Goal: Information Seeking & Learning: Find specific fact

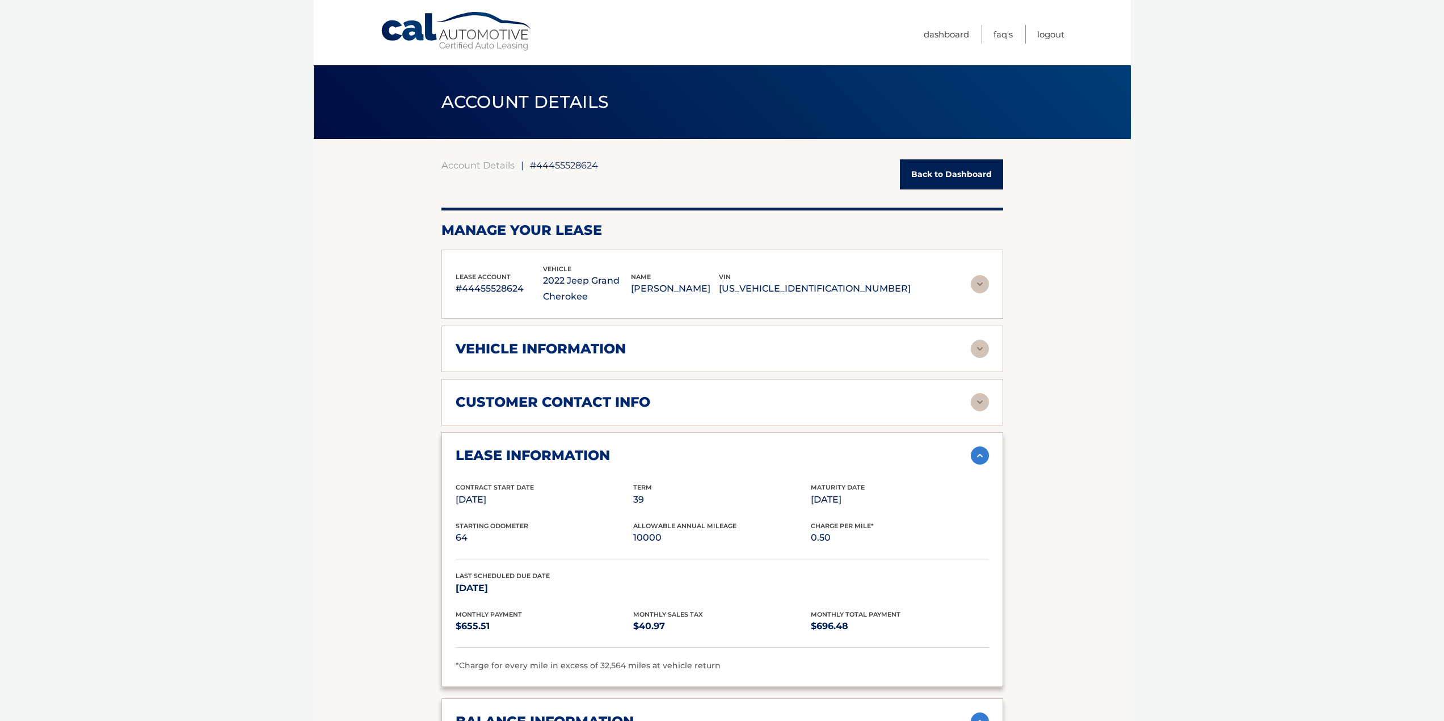
click at [974, 346] on img at bounding box center [980, 349] width 18 height 18
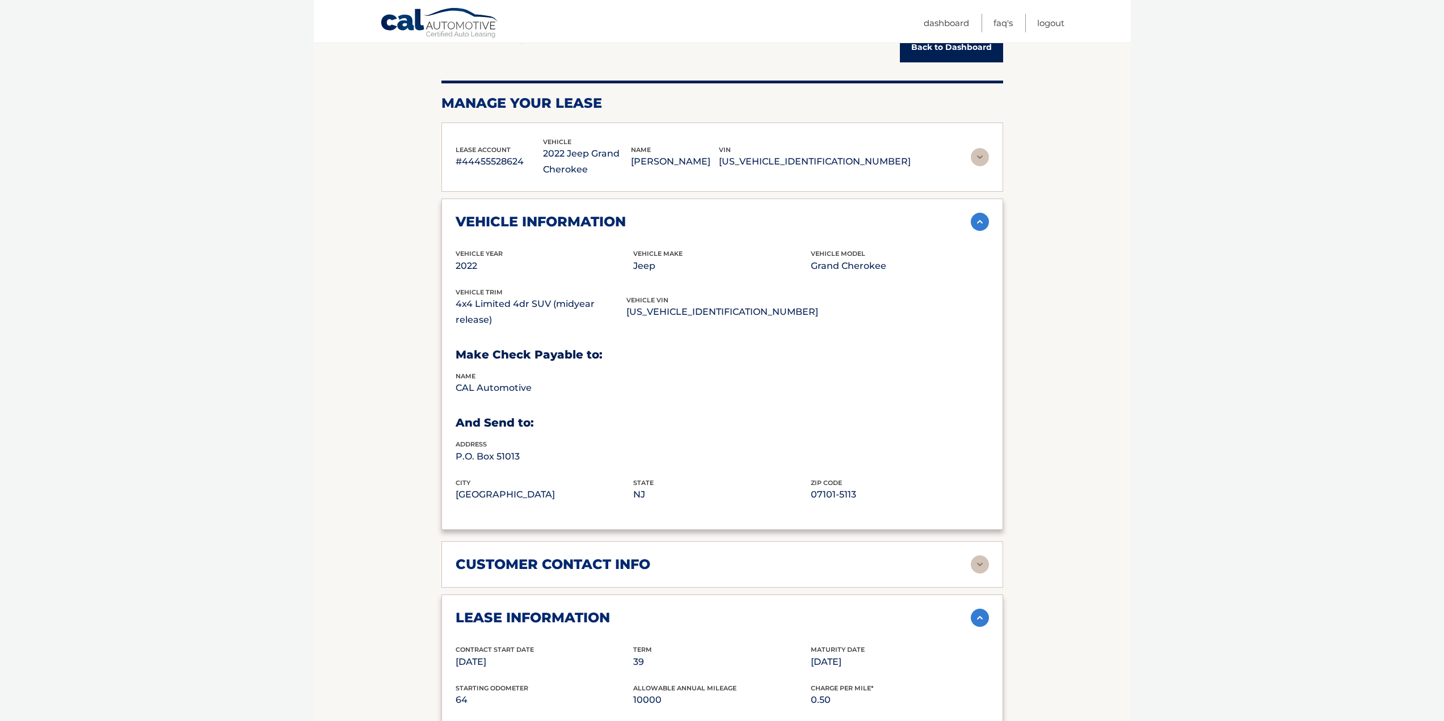
scroll to position [340, 0]
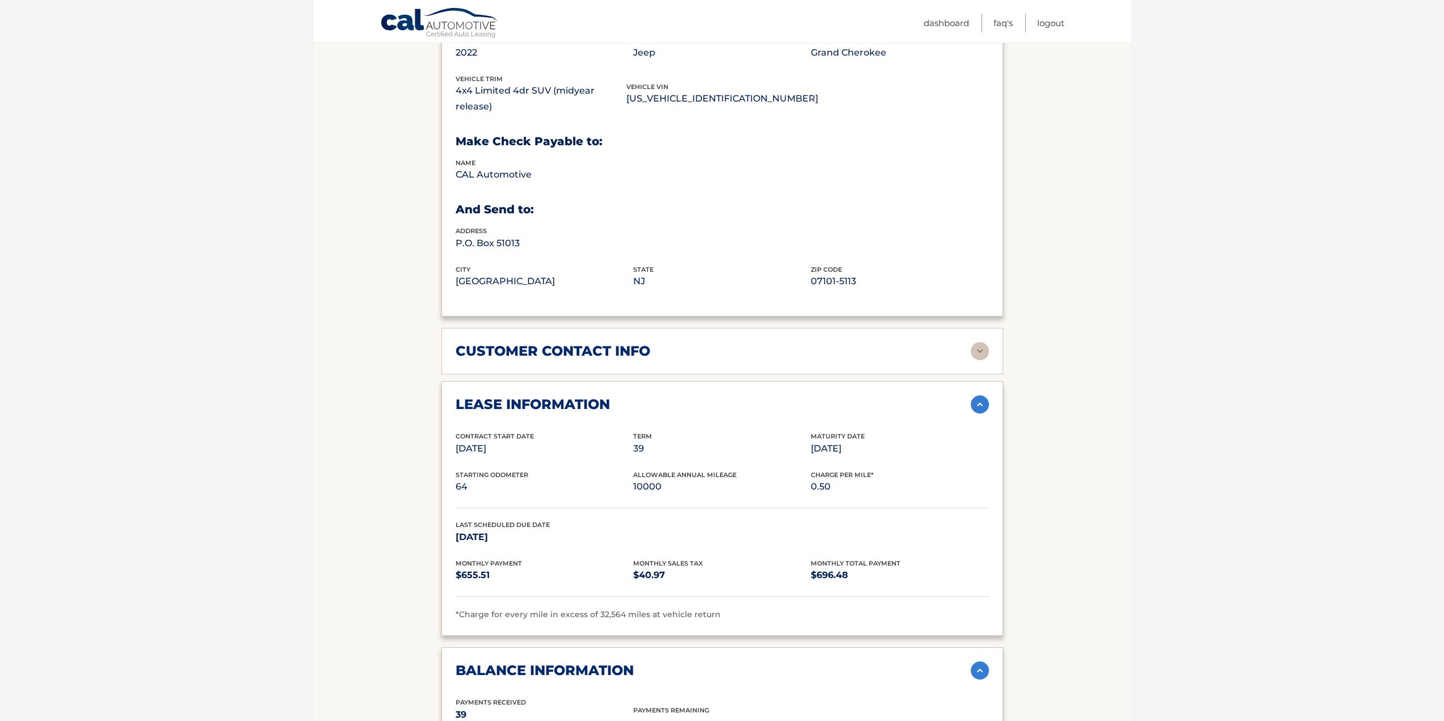
click at [670, 349] on div "customer contact info full name THEOPHILE BERNHARDT street address 201 Independ…" at bounding box center [722, 351] width 562 height 47
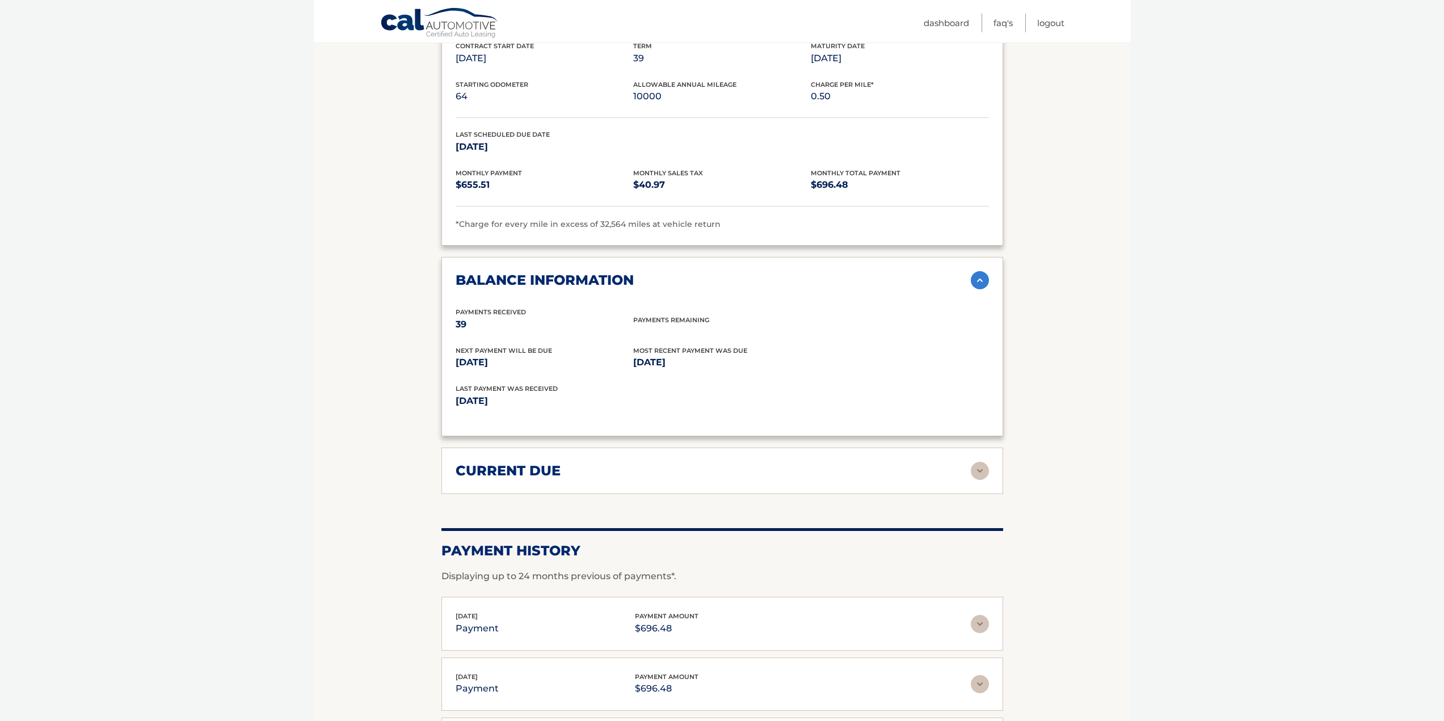
scroll to position [738, 0]
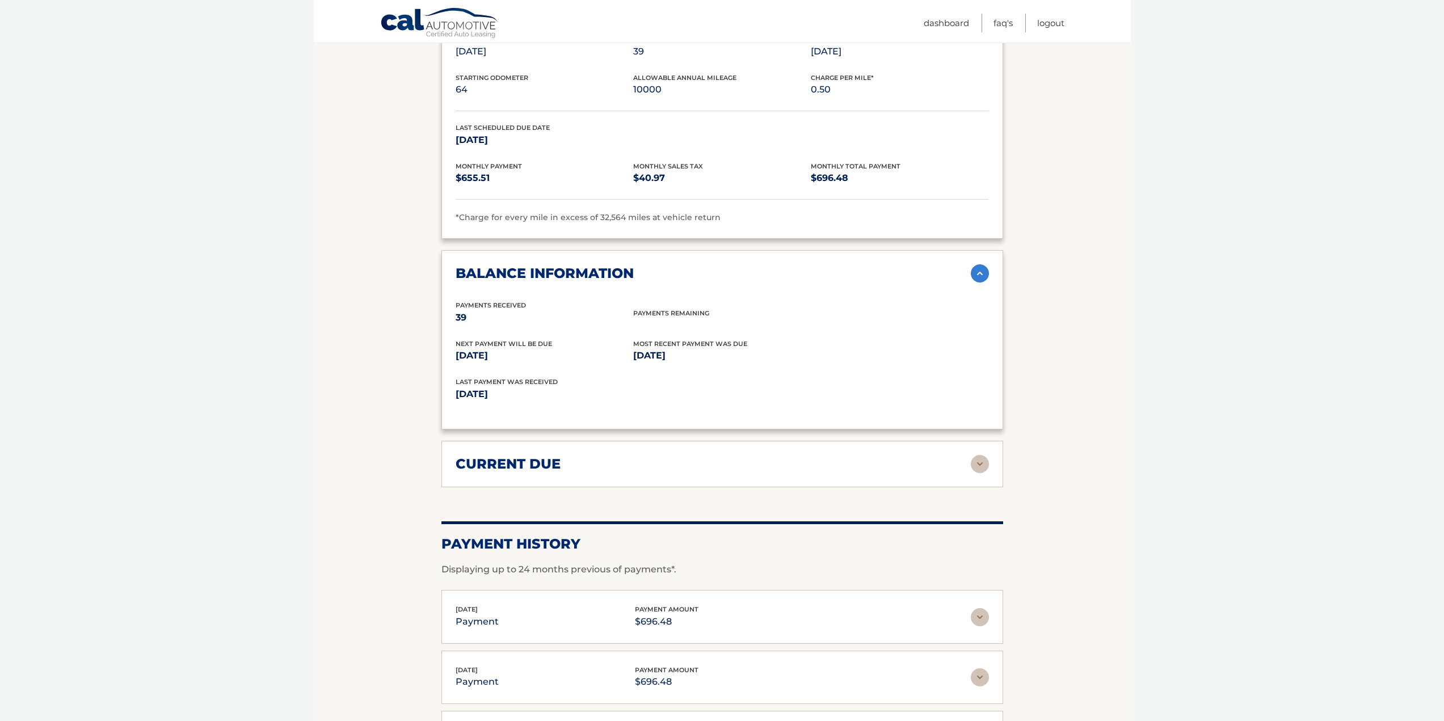
click at [659, 456] on div "current due" at bounding box center [713, 464] width 515 height 17
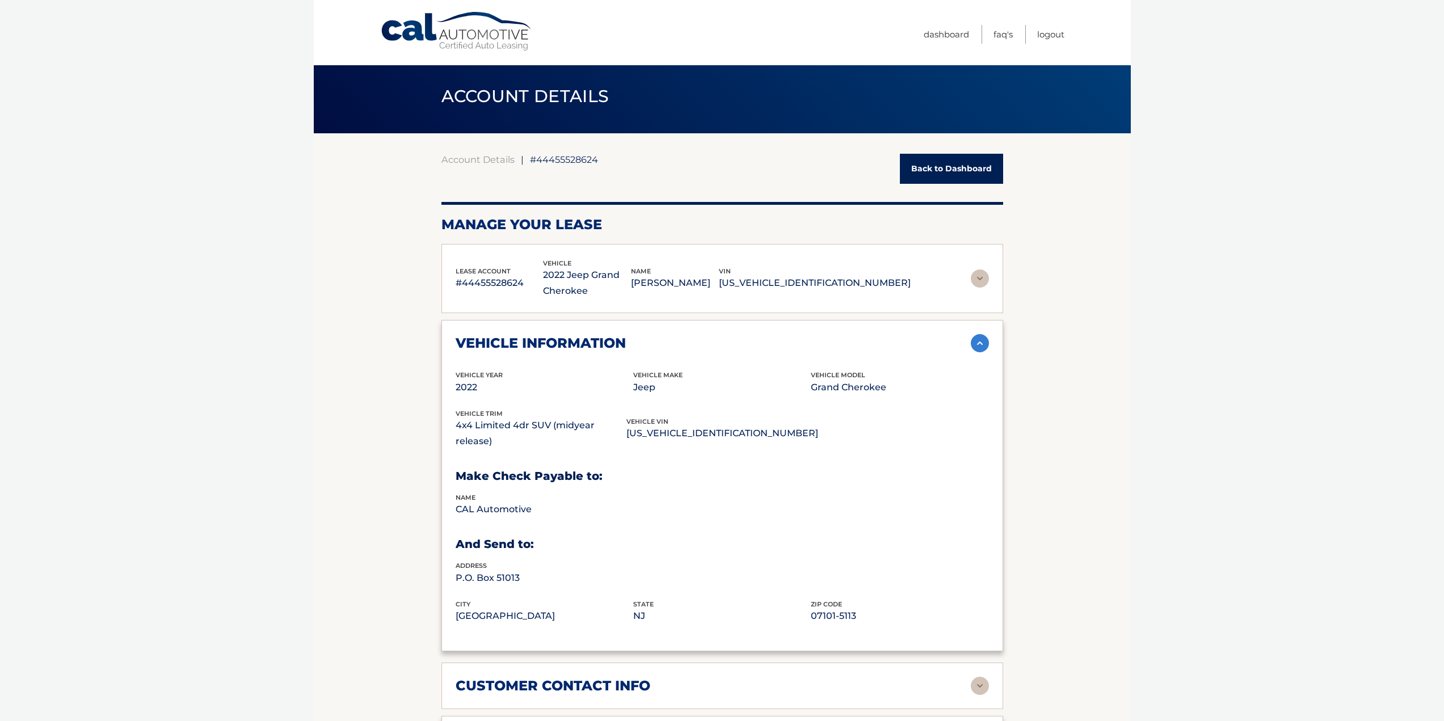
scroll to position [0, 0]
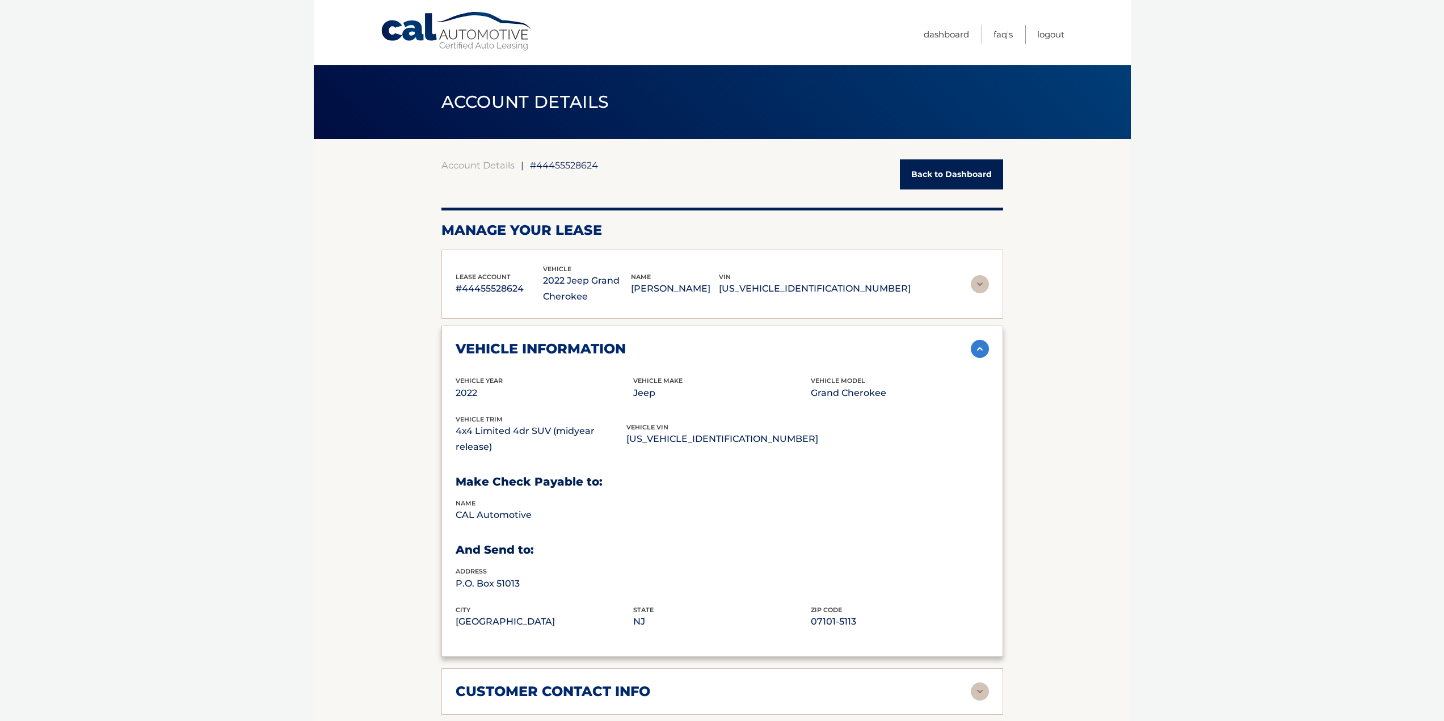
click at [949, 178] on link "Back to Dashboard" at bounding box center [951, 174] width 103 height 30
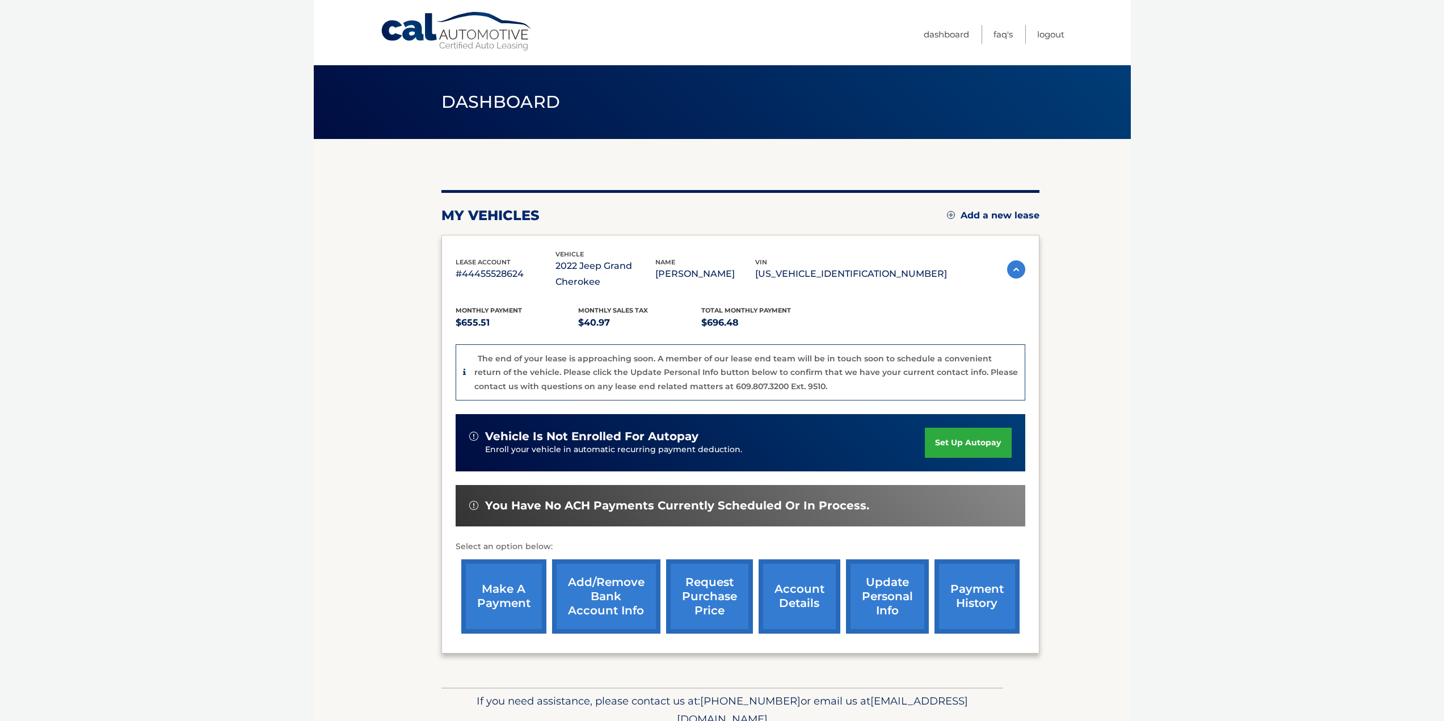
click at [802, 596] on link "account details" at bounding box center [800, 596] width 82 height 74
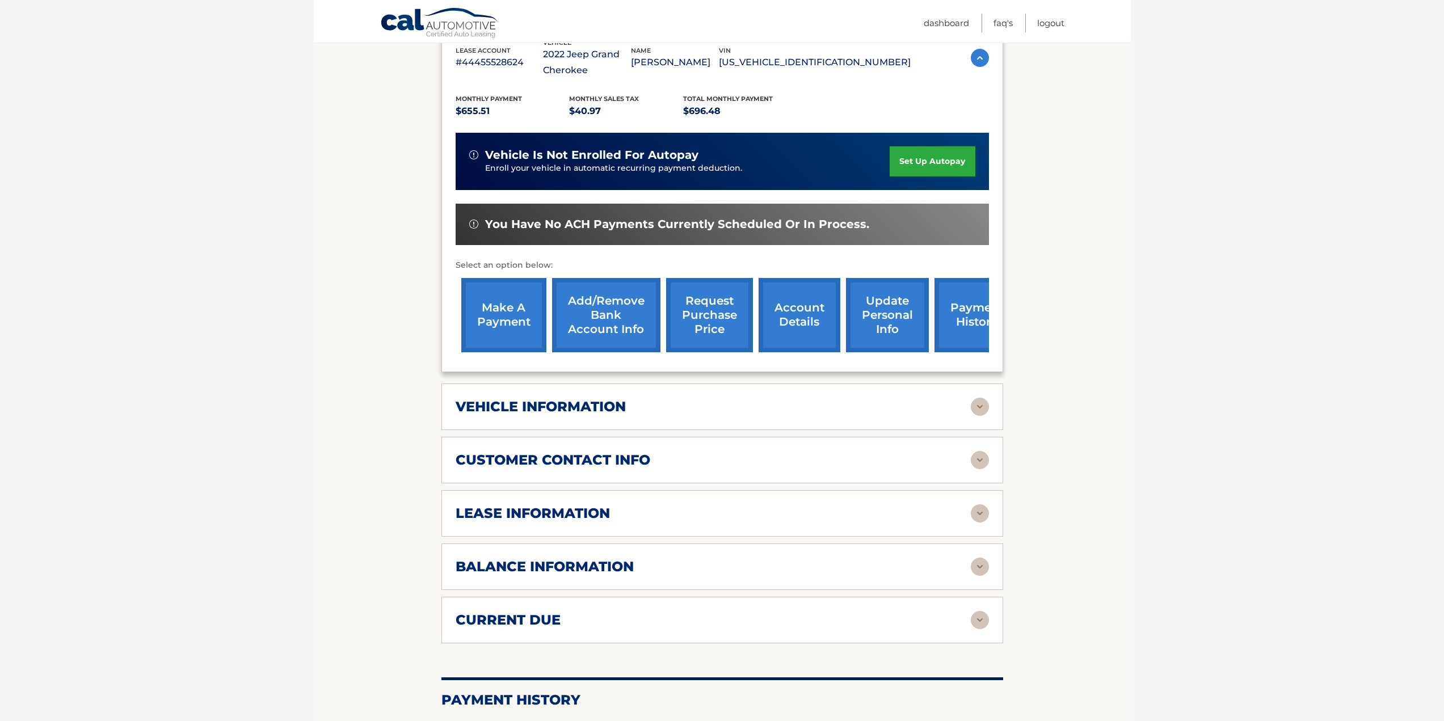
scroll to position [227, 0]
click at [979, 408] on img at bounding box center [980, 406] width 18 height 18
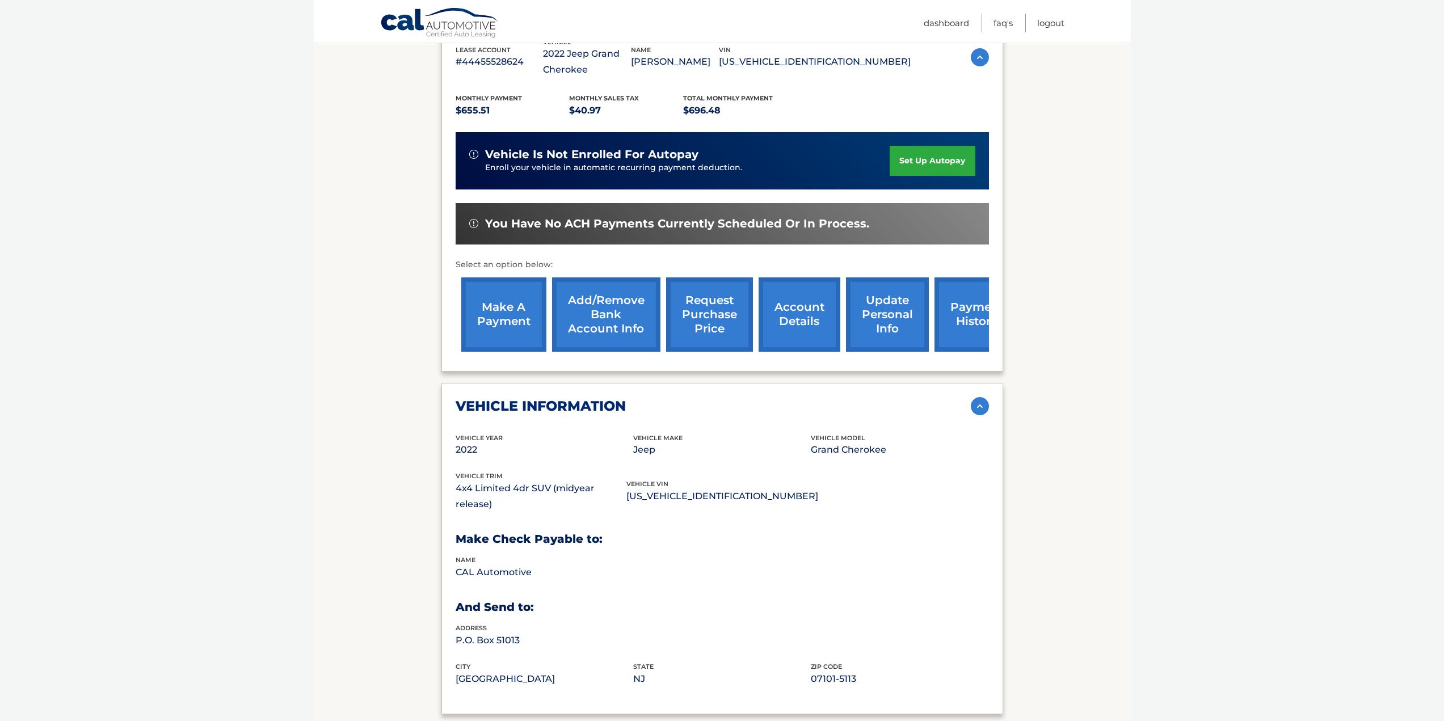
click at [979, 409] on img at bounding box center [980, 406] width 18 height 18
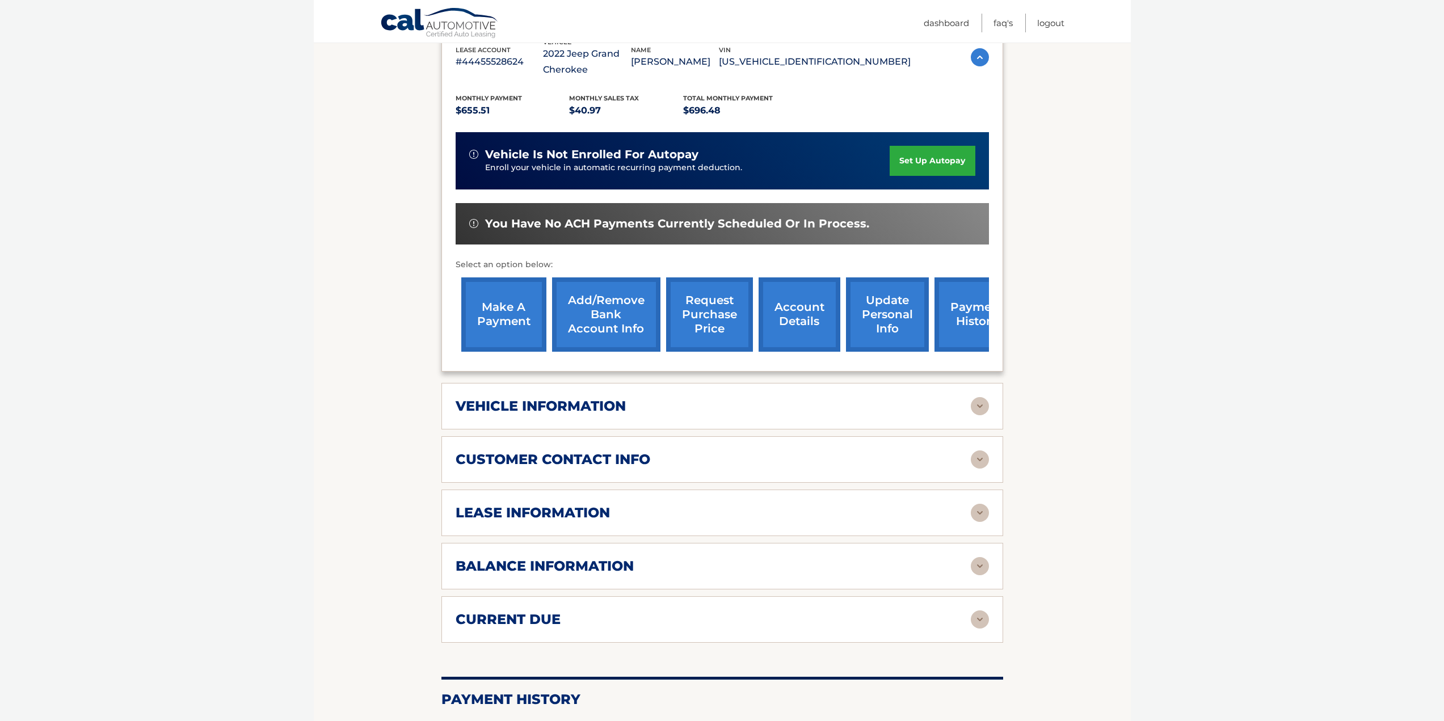
scroll to position [284, 0]
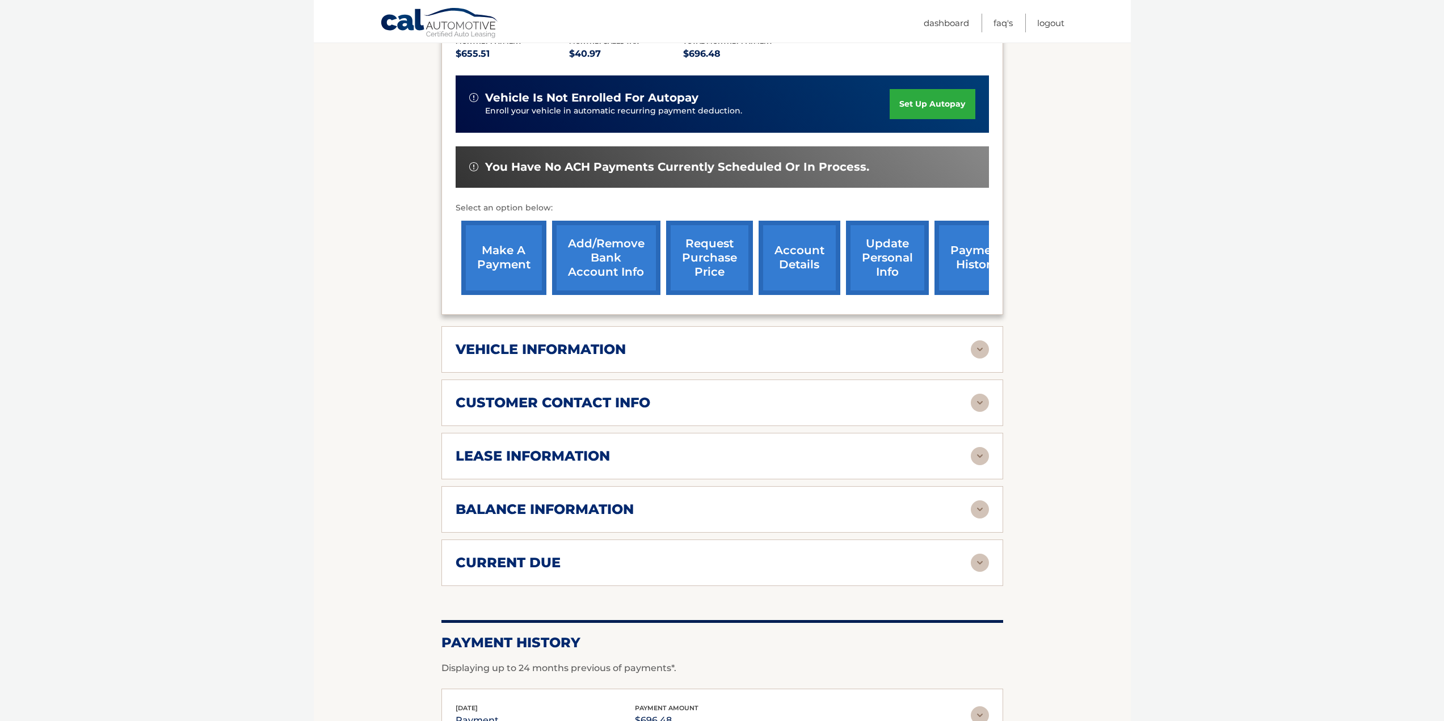
click at [980, 406] on img at bounding box center [980, 403] width 18 height 18
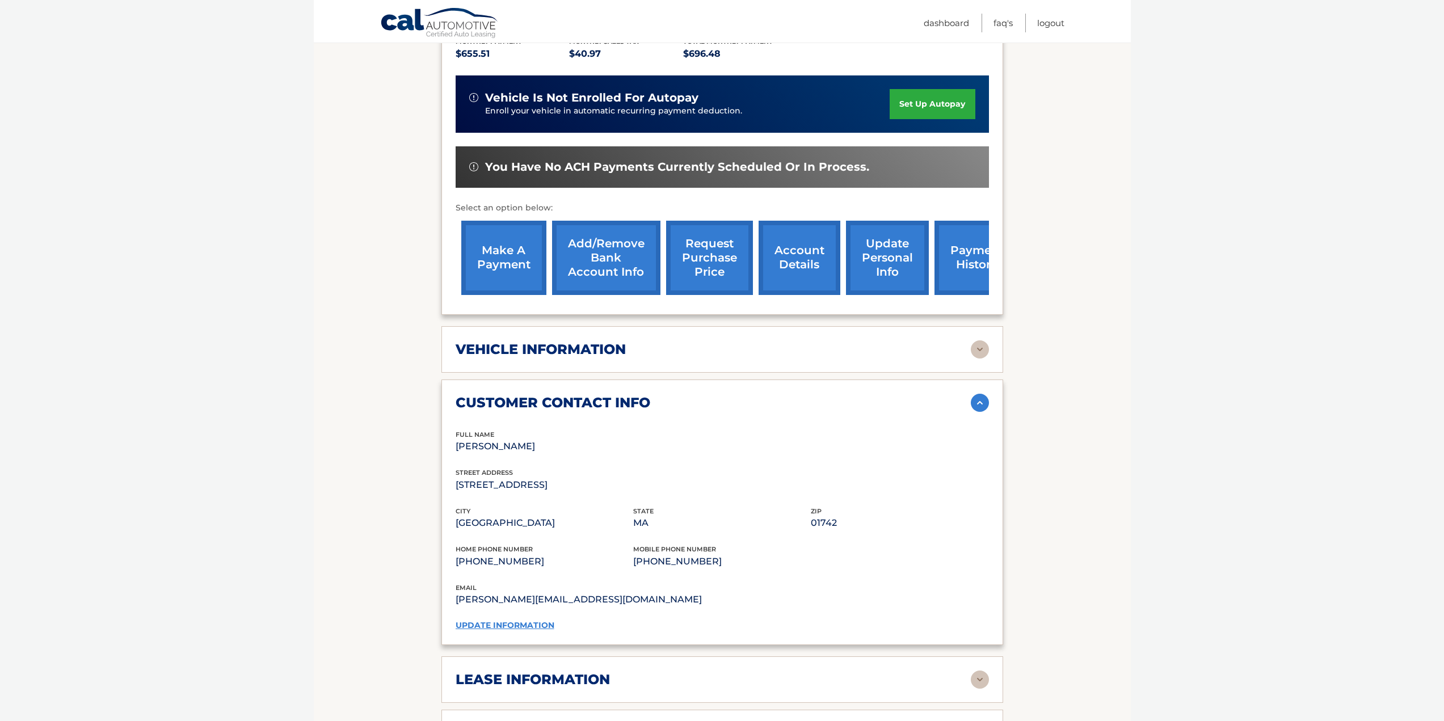
click at [980, 406] on img at bounding box center [980, 403] width 18 height 18
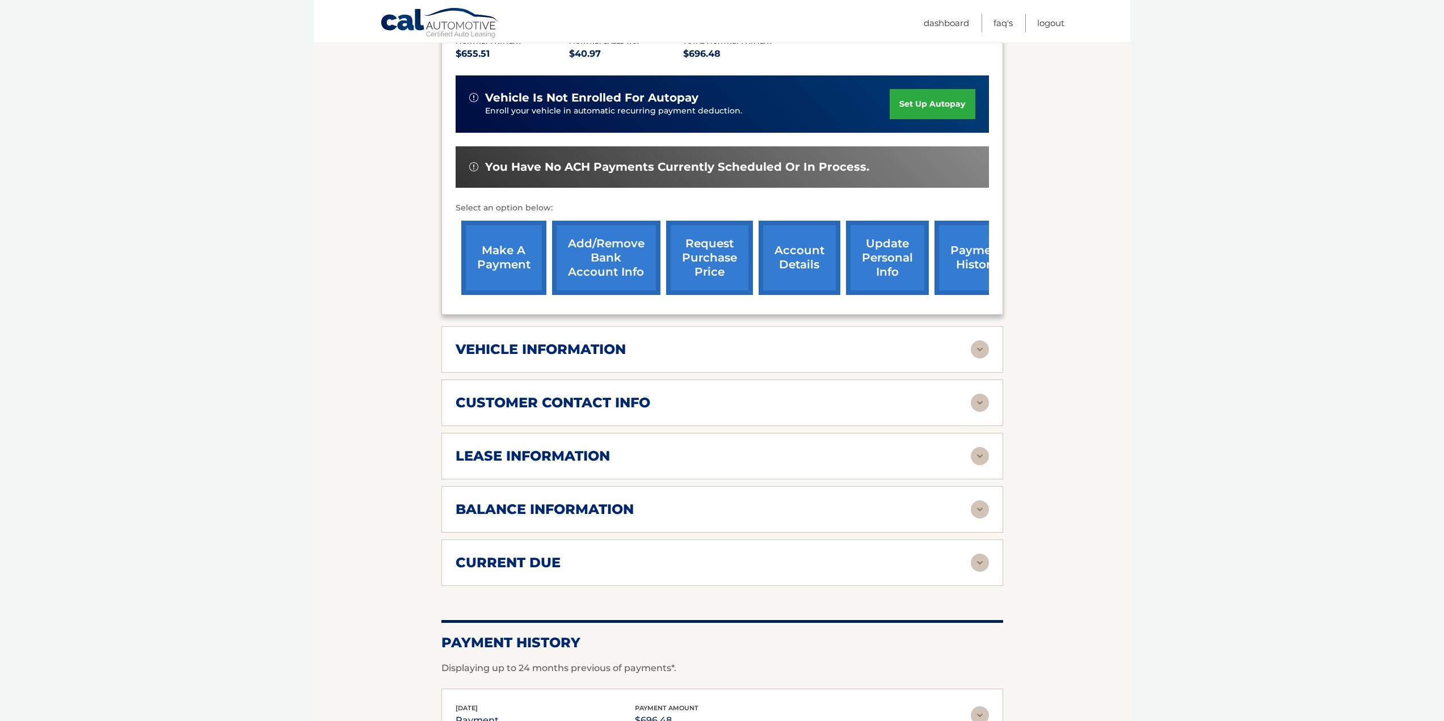
click at [979, 456] on img at bounding box center [980, 456] width 18 height 18
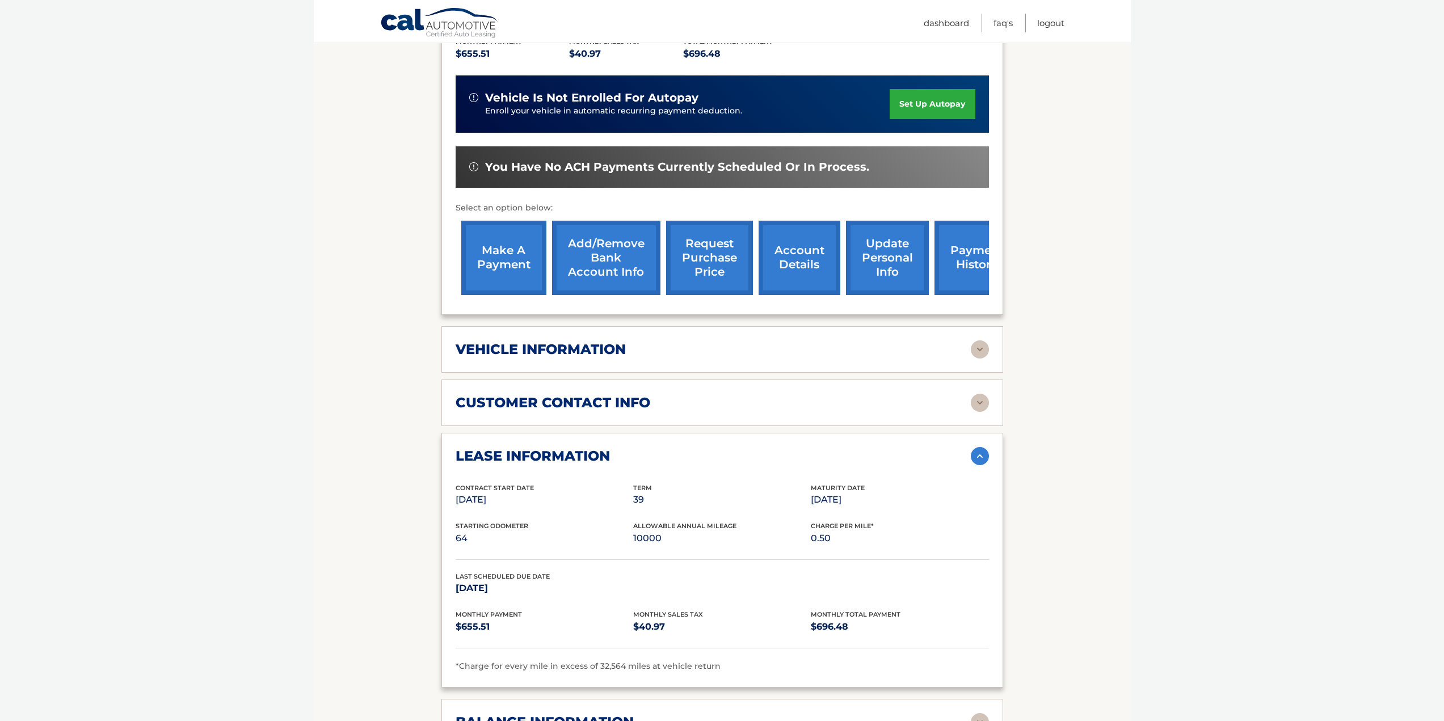
click at [979, 456] on img at bounding box center [980, 456] width 18 height 18
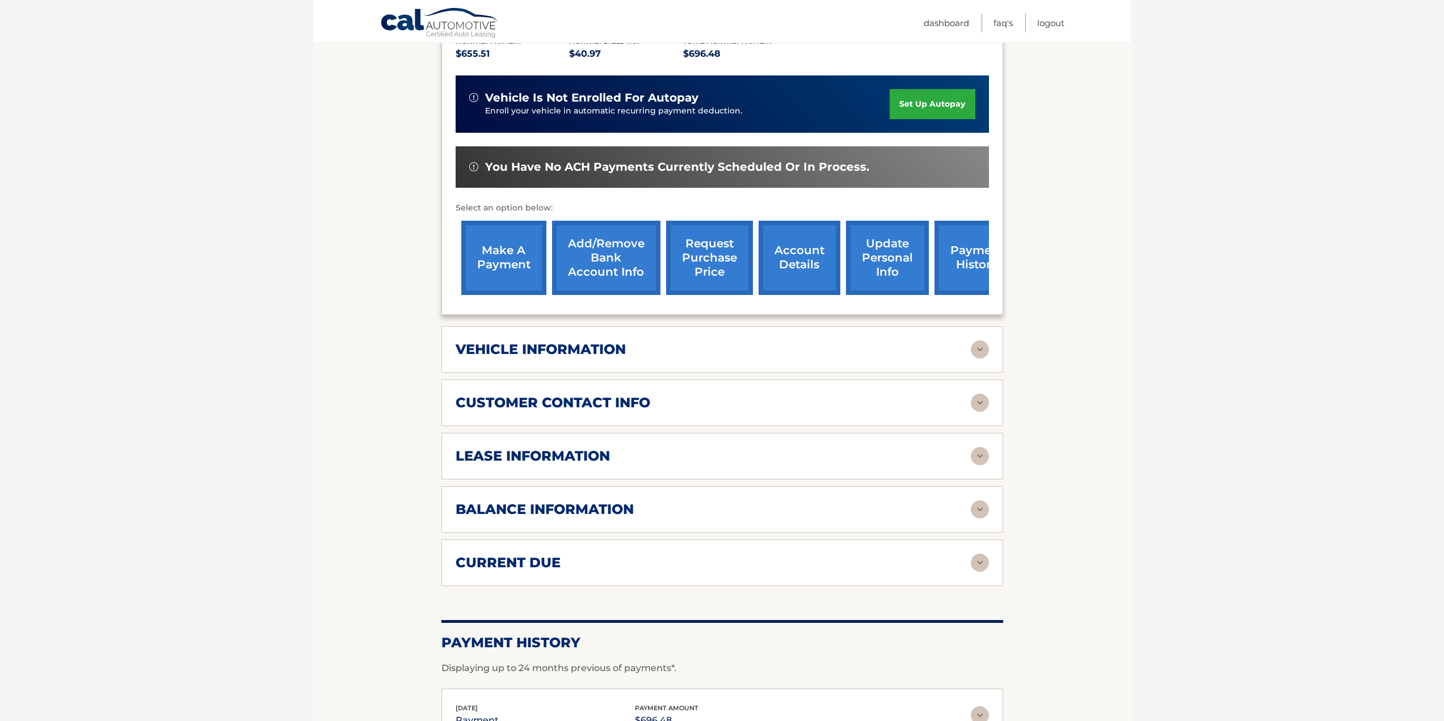
scroll to position [397, 0]
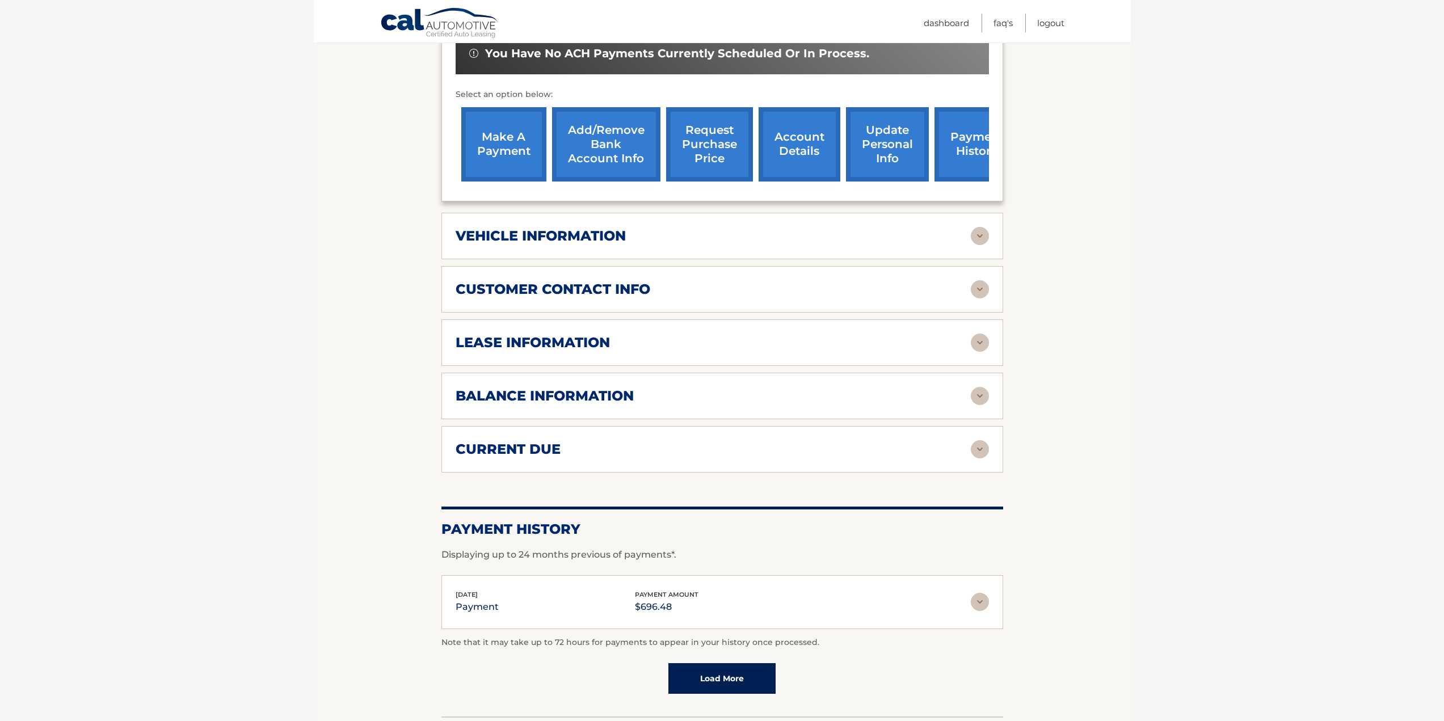
click at [977, 402] on img at bounding box center [980, 396] width 18 height 18
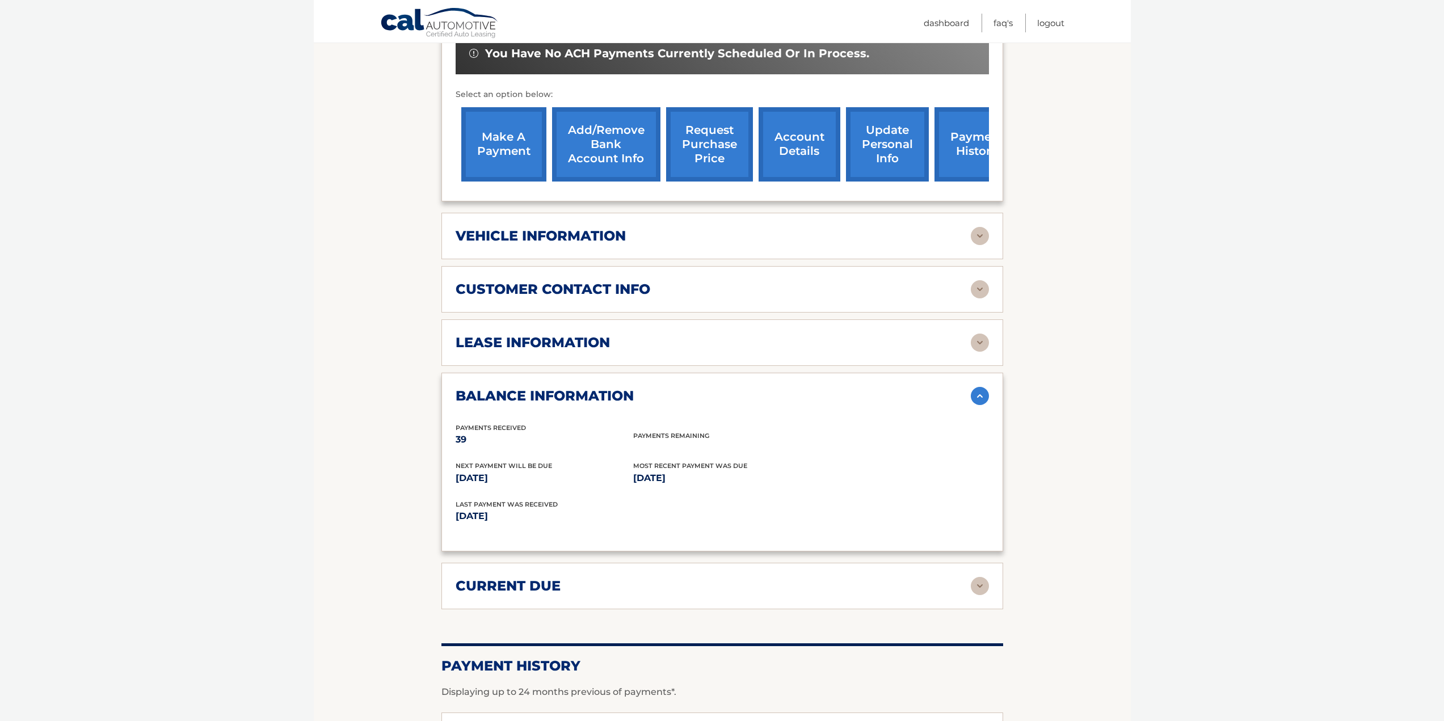
click at [979, 399] on img at bounding box center [980, 396] width 18 height 18
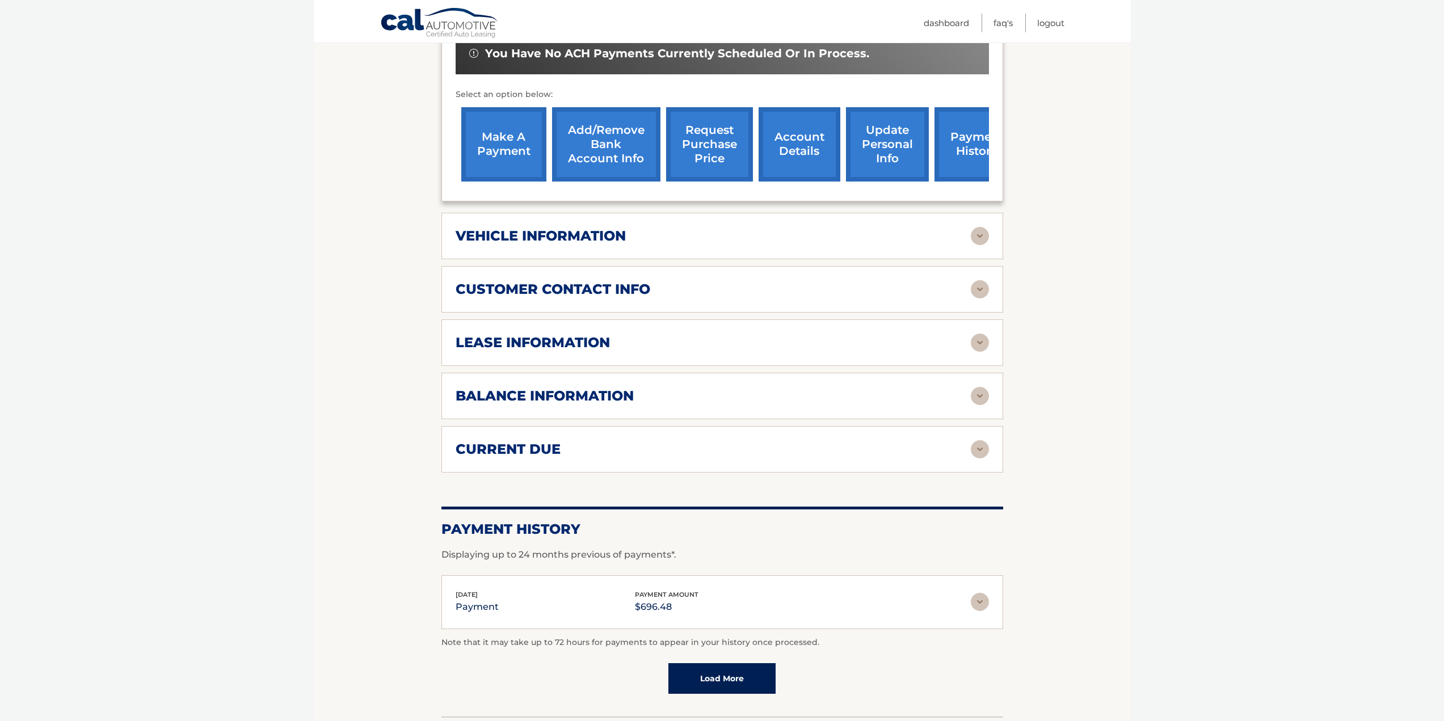
click at [982, 444] on img at bounding box center [980, 449] width 18 height 18
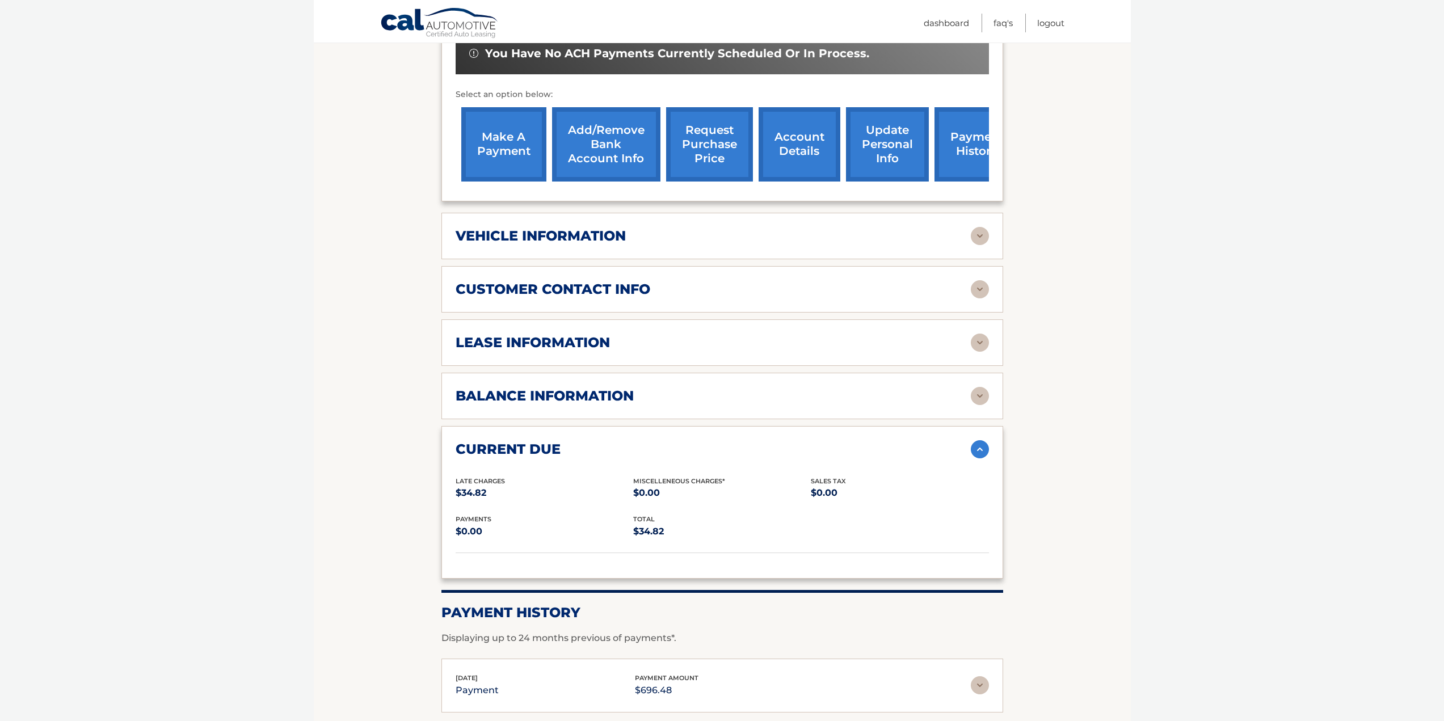
click at [982, 444] on img at bounding box center [980, 449] width 18 height 18
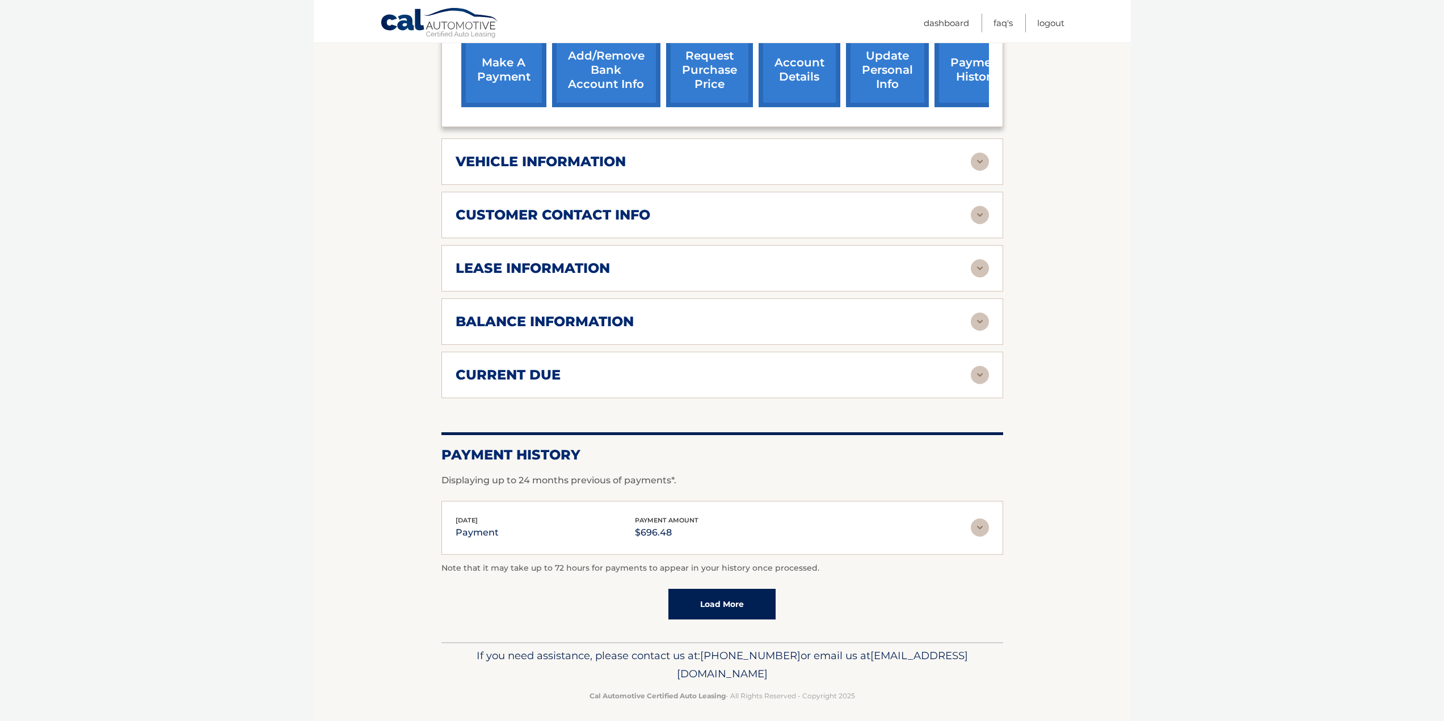
scroll to position [478, 0]
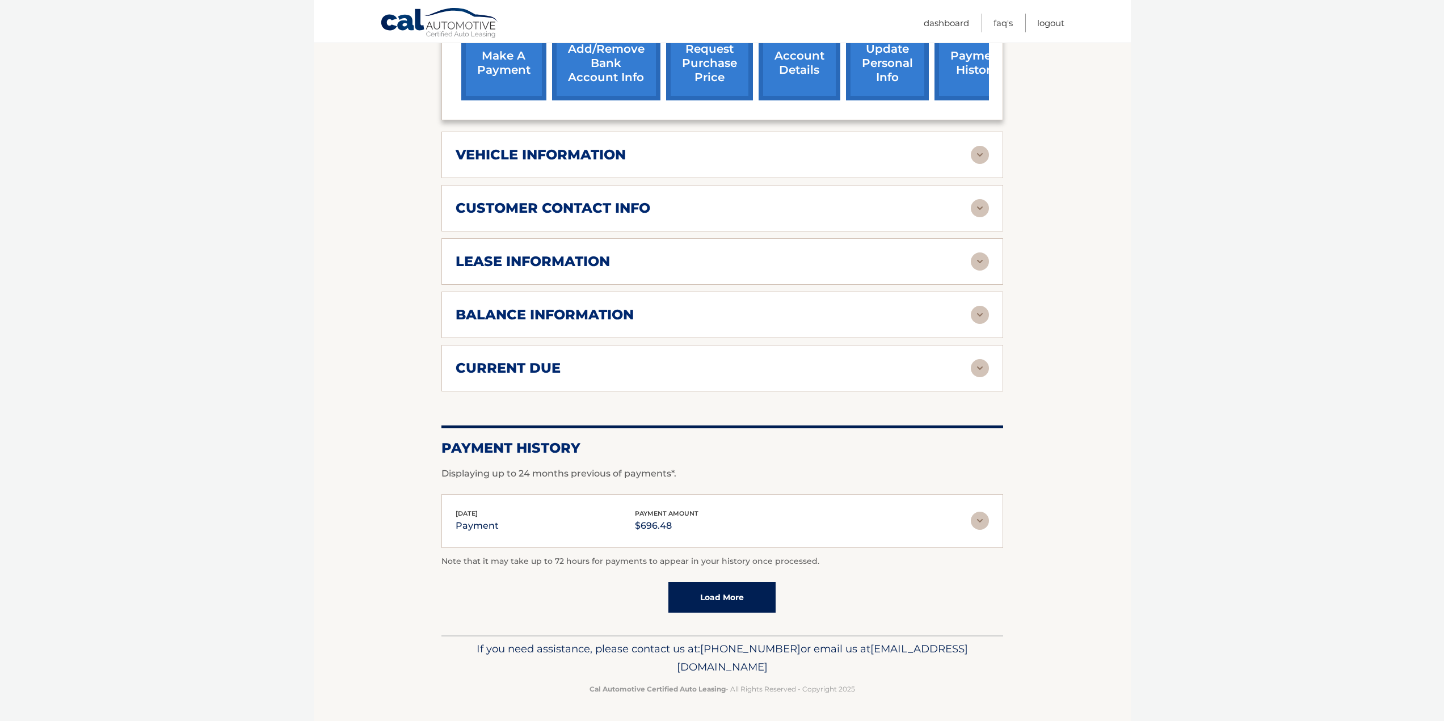
click at [981, 524] on img at bounding box center [980, 521] width 18 height 18
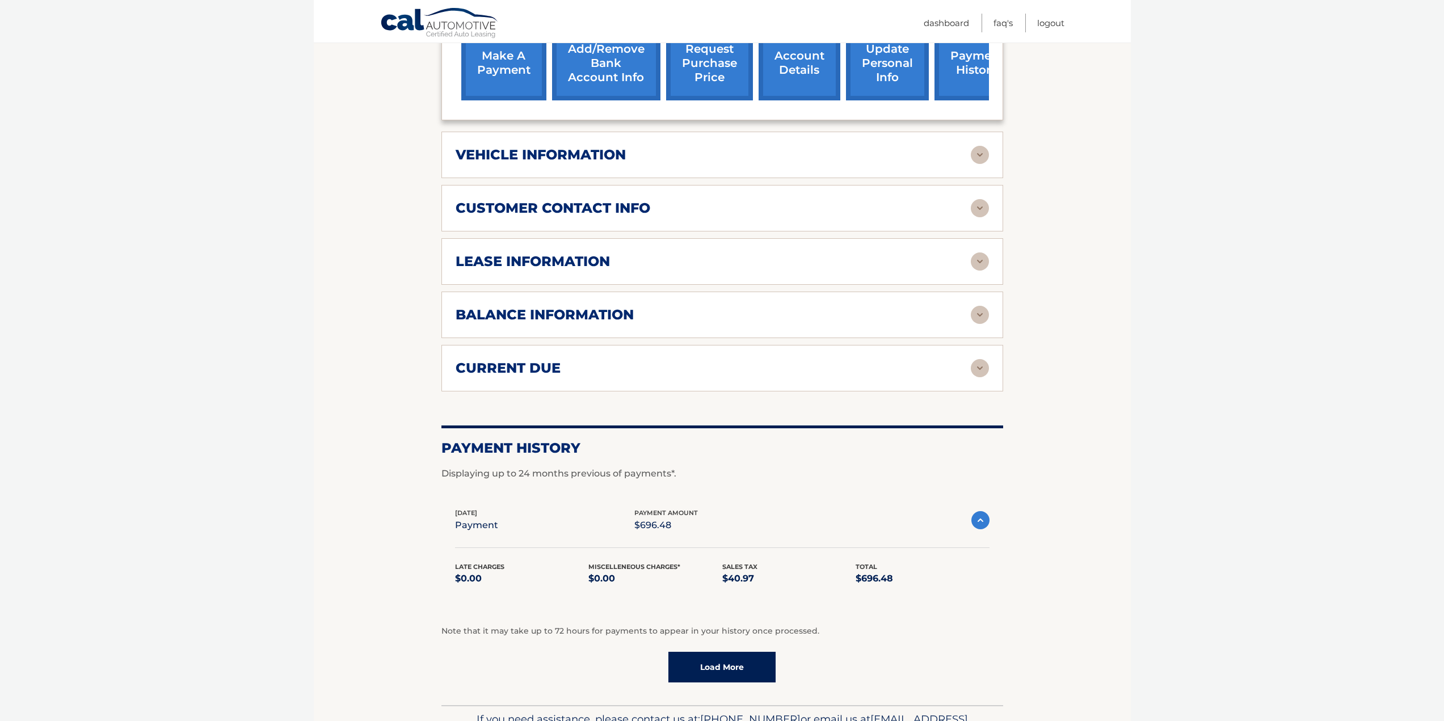
click at [981, 524] on img at bounding box center [980, 520] width 18 height 18
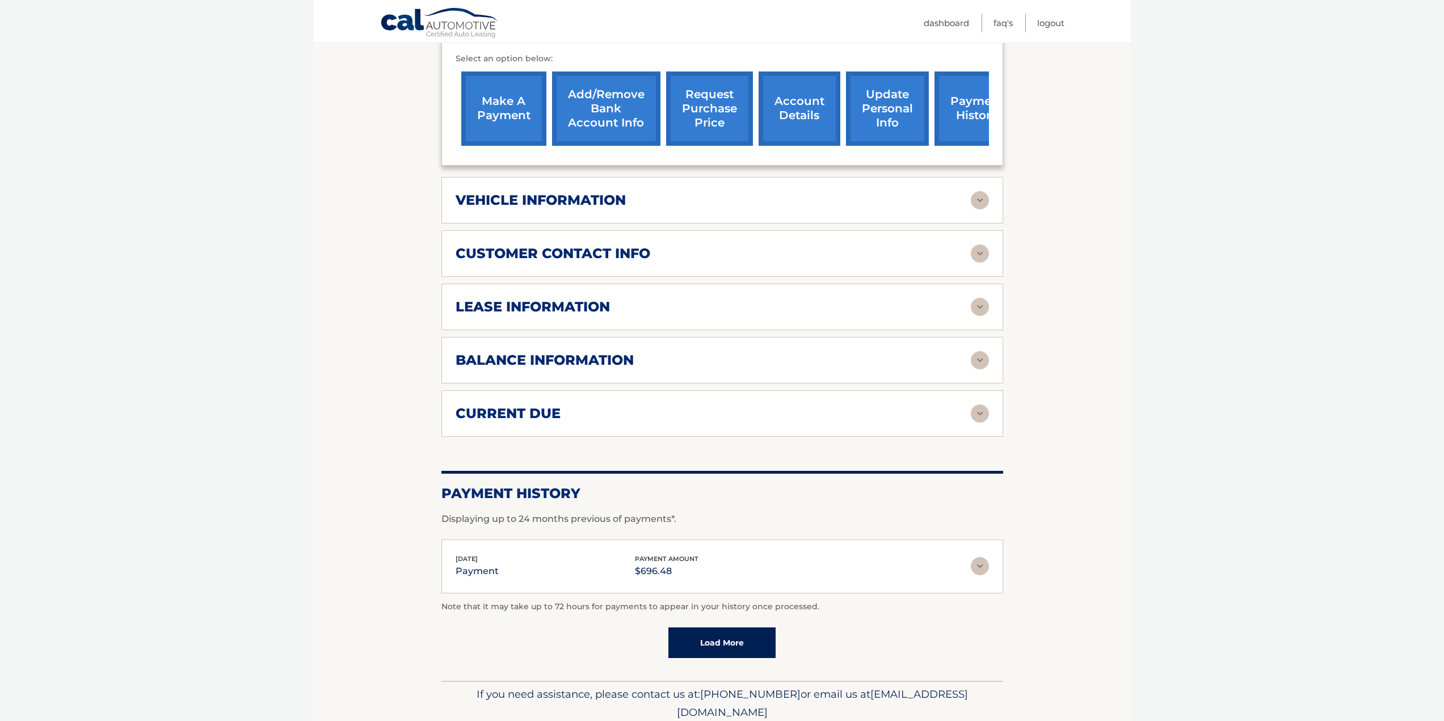
scroll to position [365, 0]
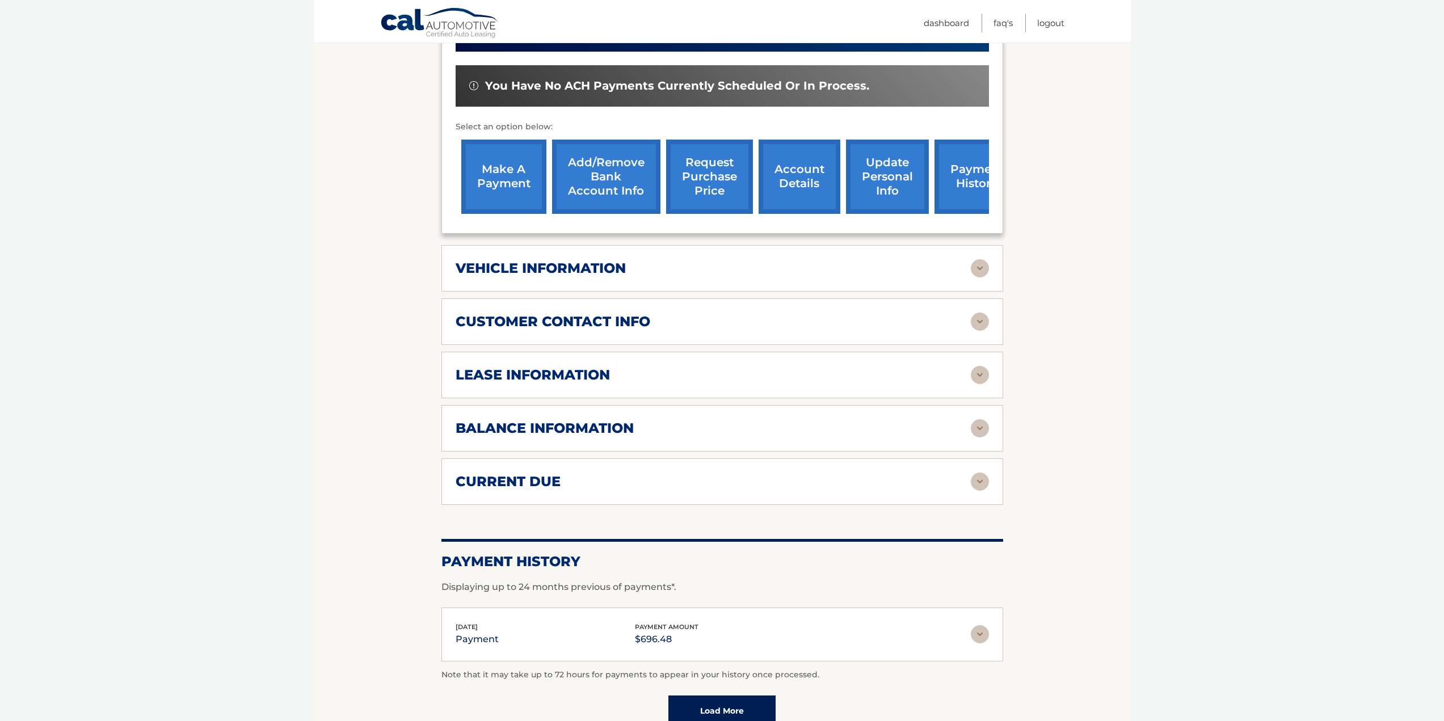
click at [978, 482] on img at bounding box center [980, 482] width 18 height 18
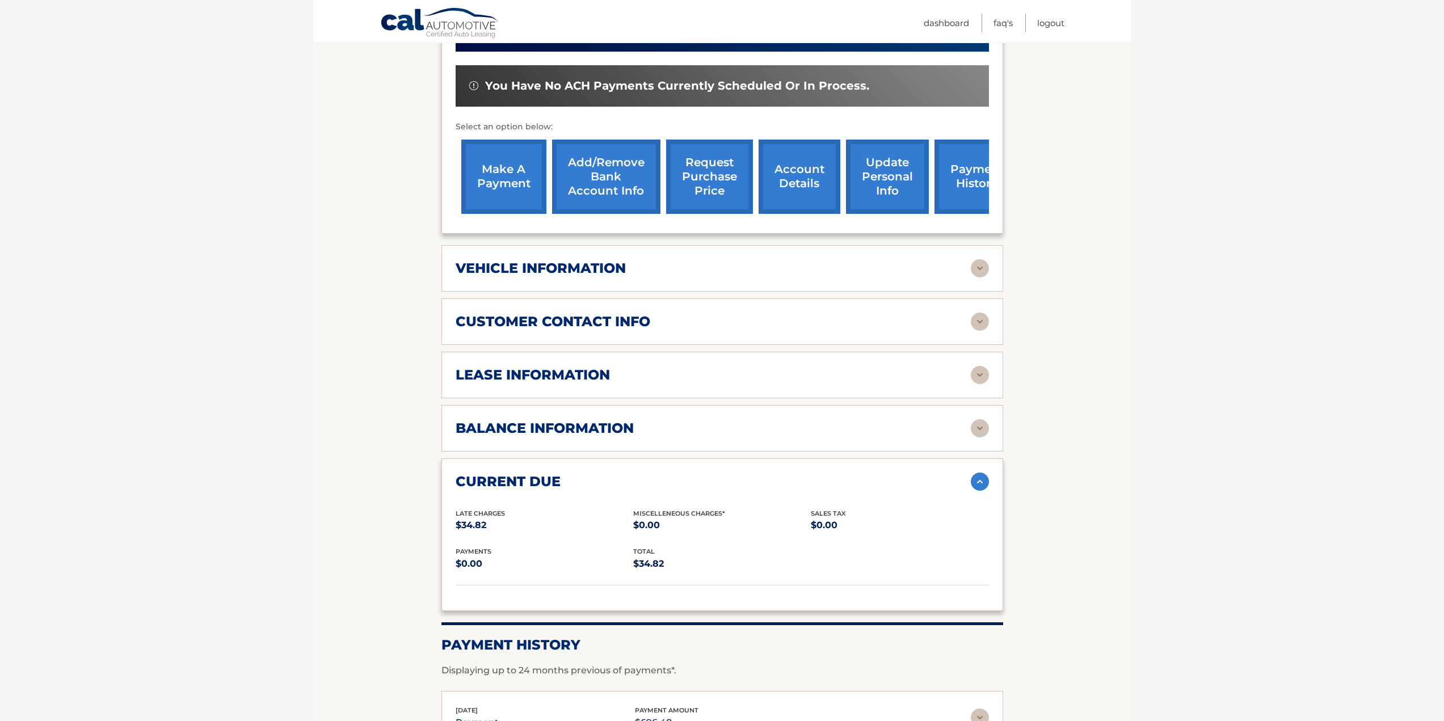
click at [978, 482] on img at bounding box center [980, 482] width 18 height 18
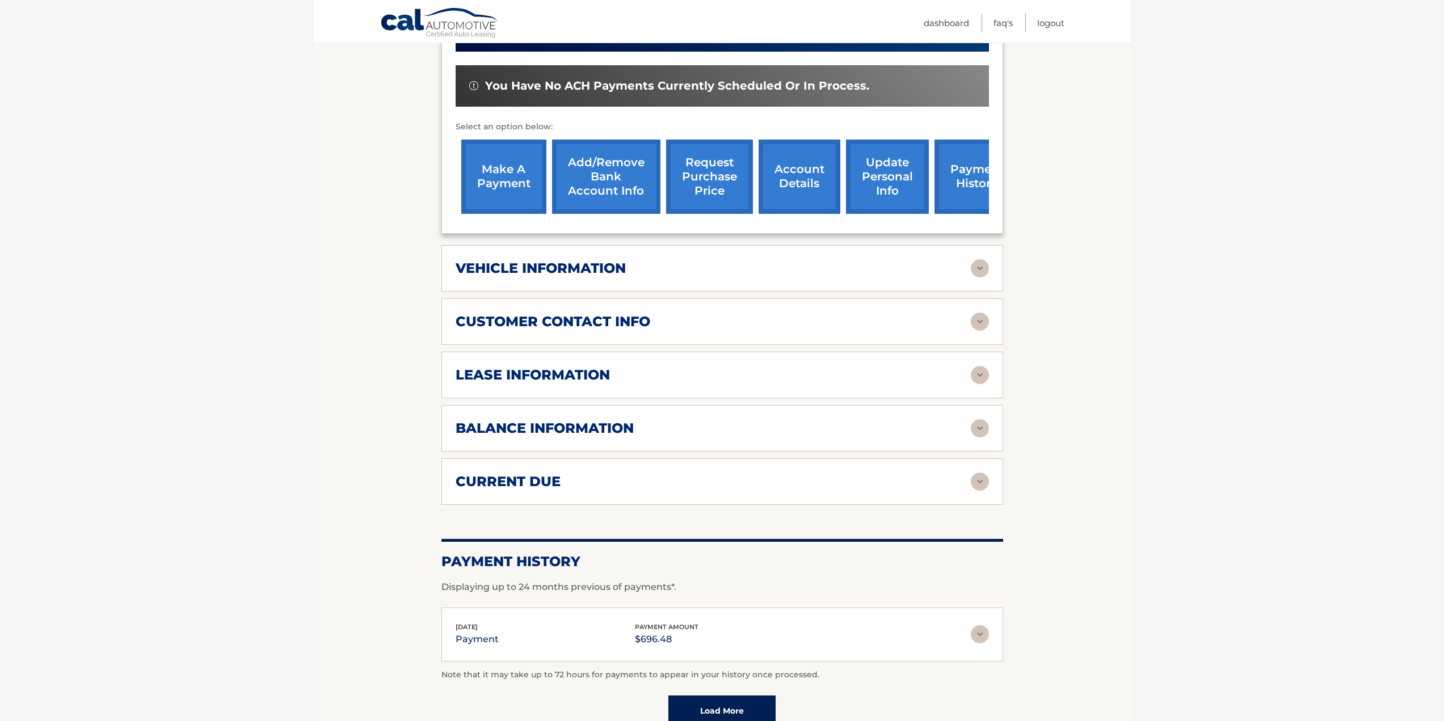
click at [980, 435] on img at bounding box center [980, 428] width 18 height 18
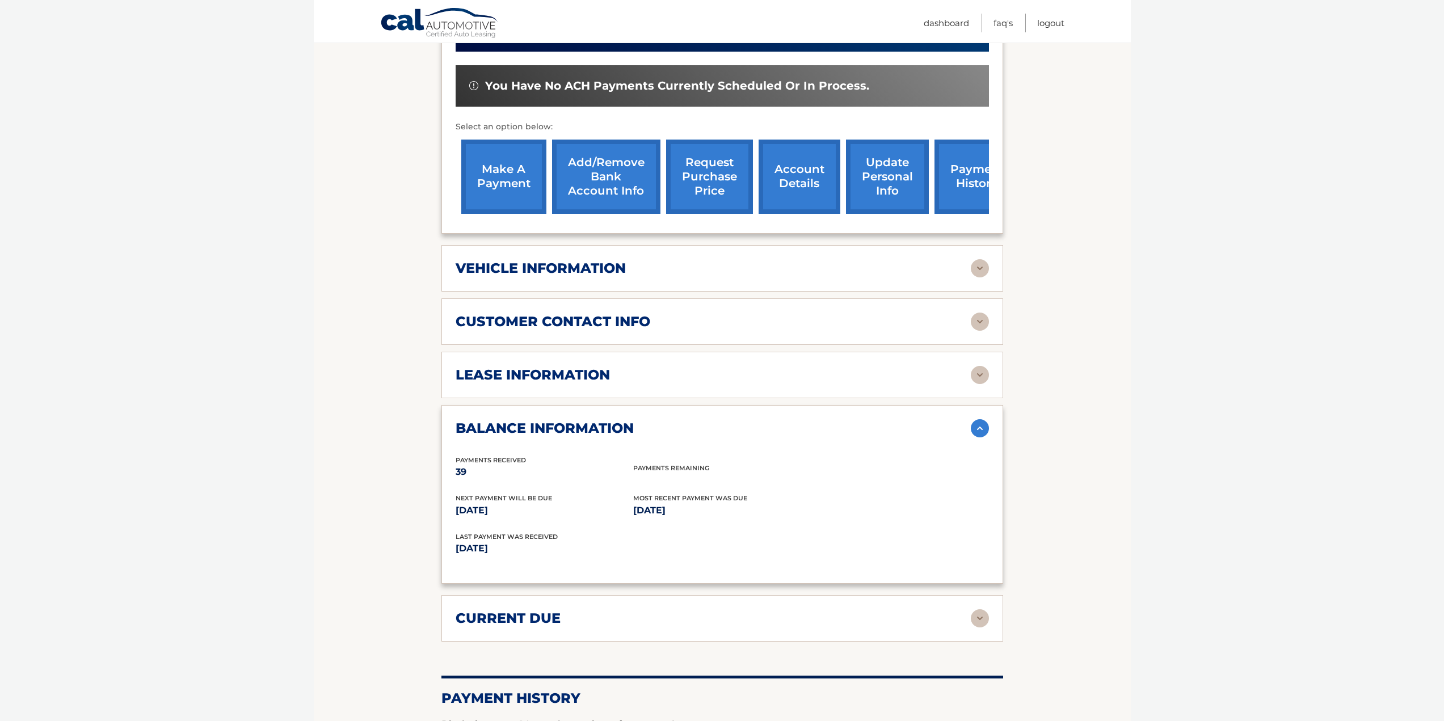
click at [980, 433] on img at bounding box center [980, 428] width 18 height 18
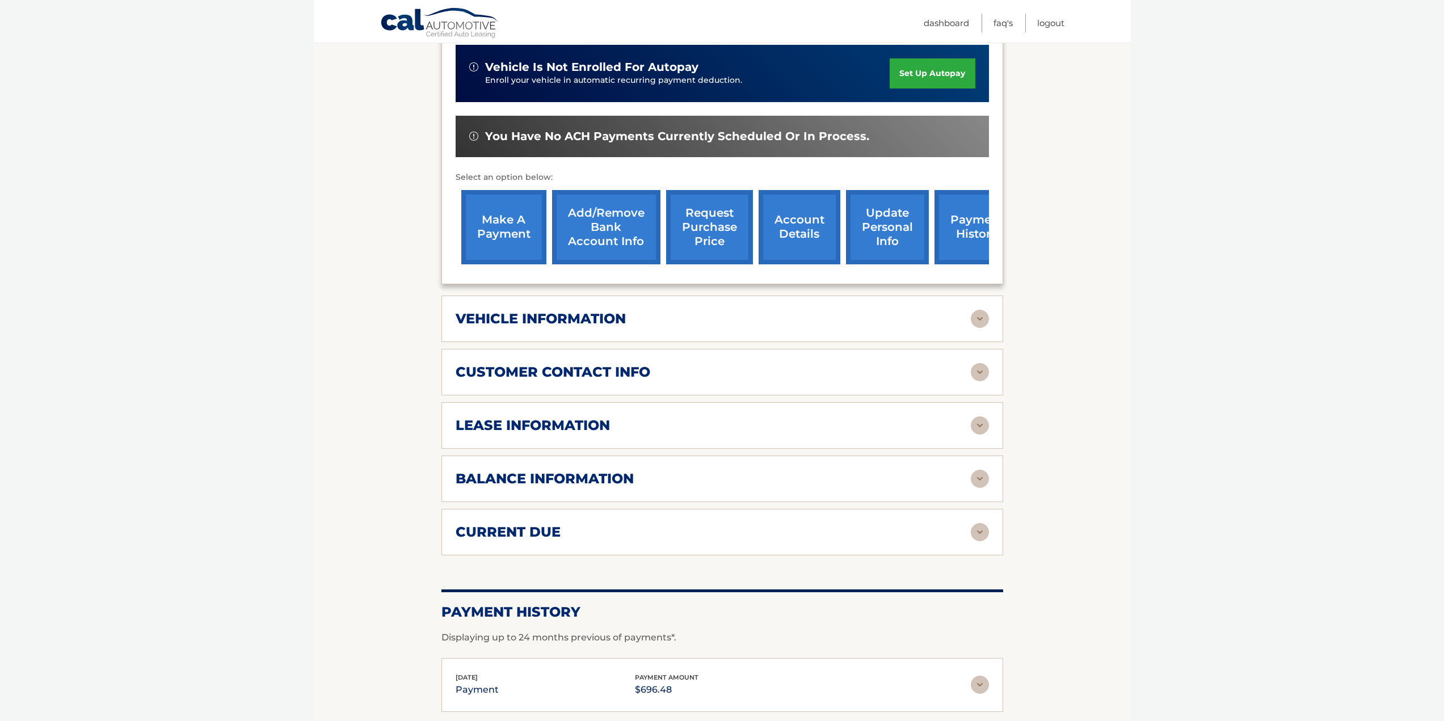
scroll to position [195, 0]
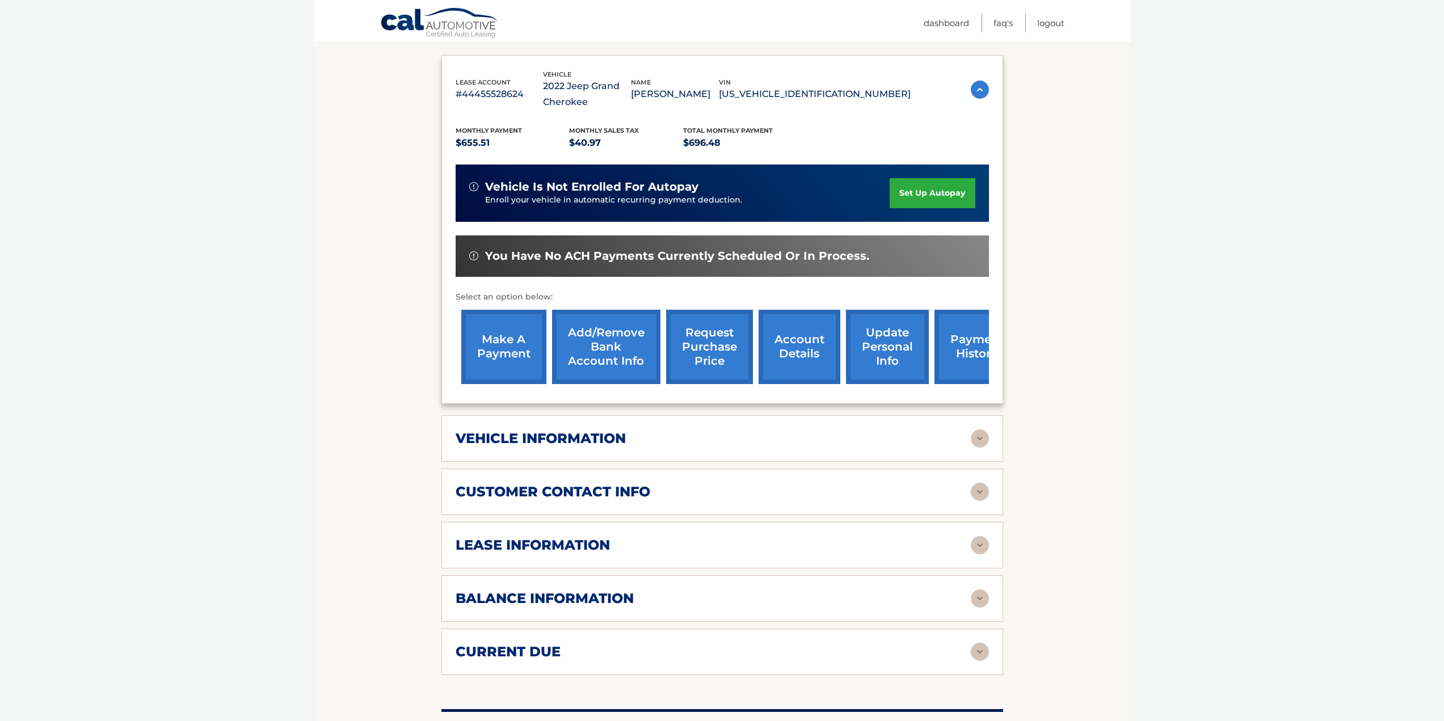
click at [982, 540] on img at bounding box center [980, 545] width 18 height 18
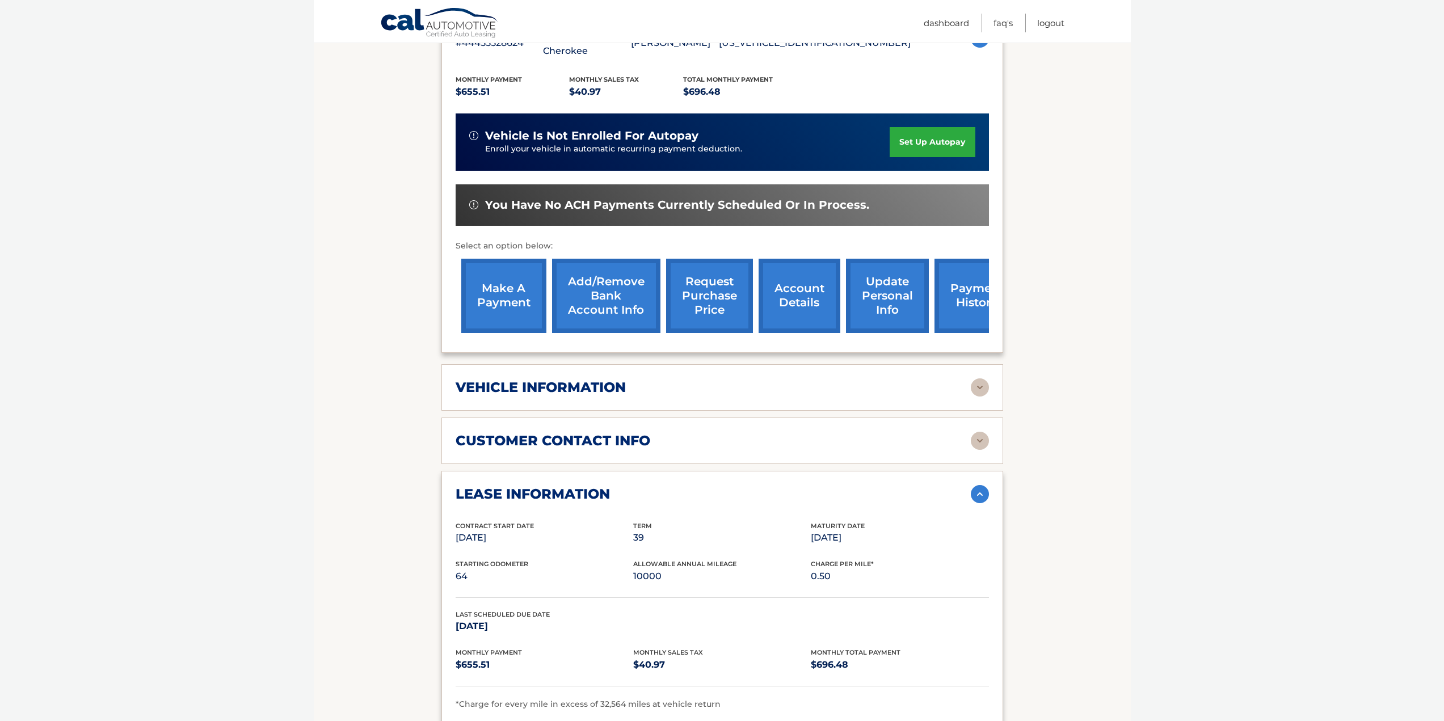
scroll to position [308, 0]
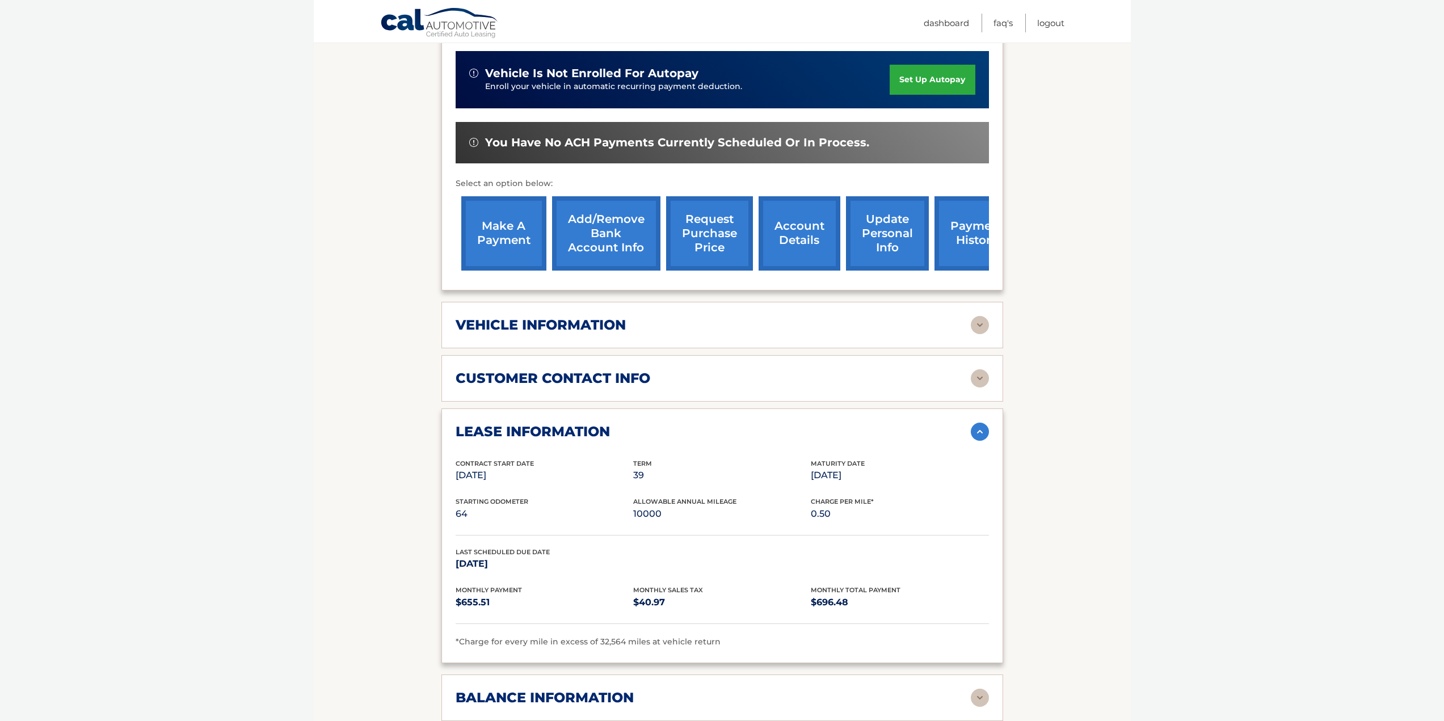
click at [986, 433] on img at bounding box center [980, 432] width 18 height 18
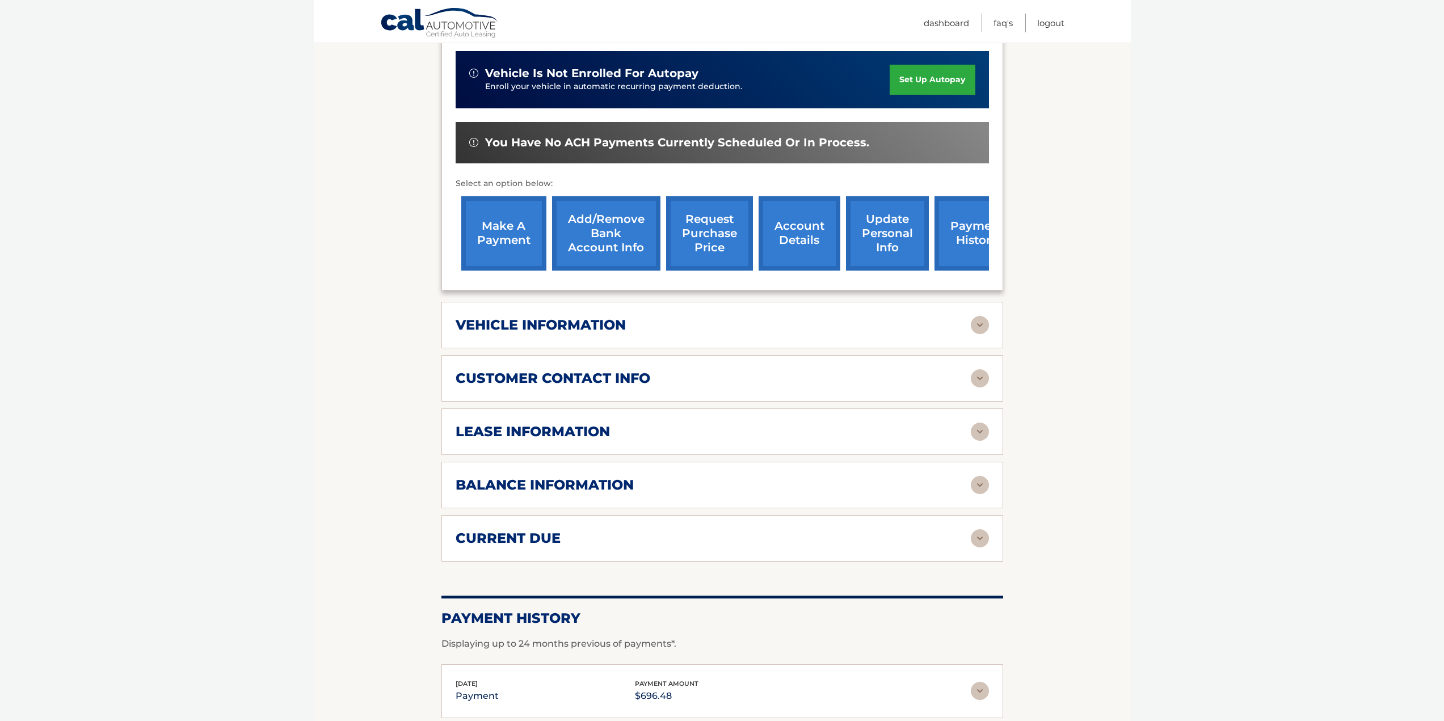
click at [984, 385] on img at bounding box center [980, 378] width 18 height 18
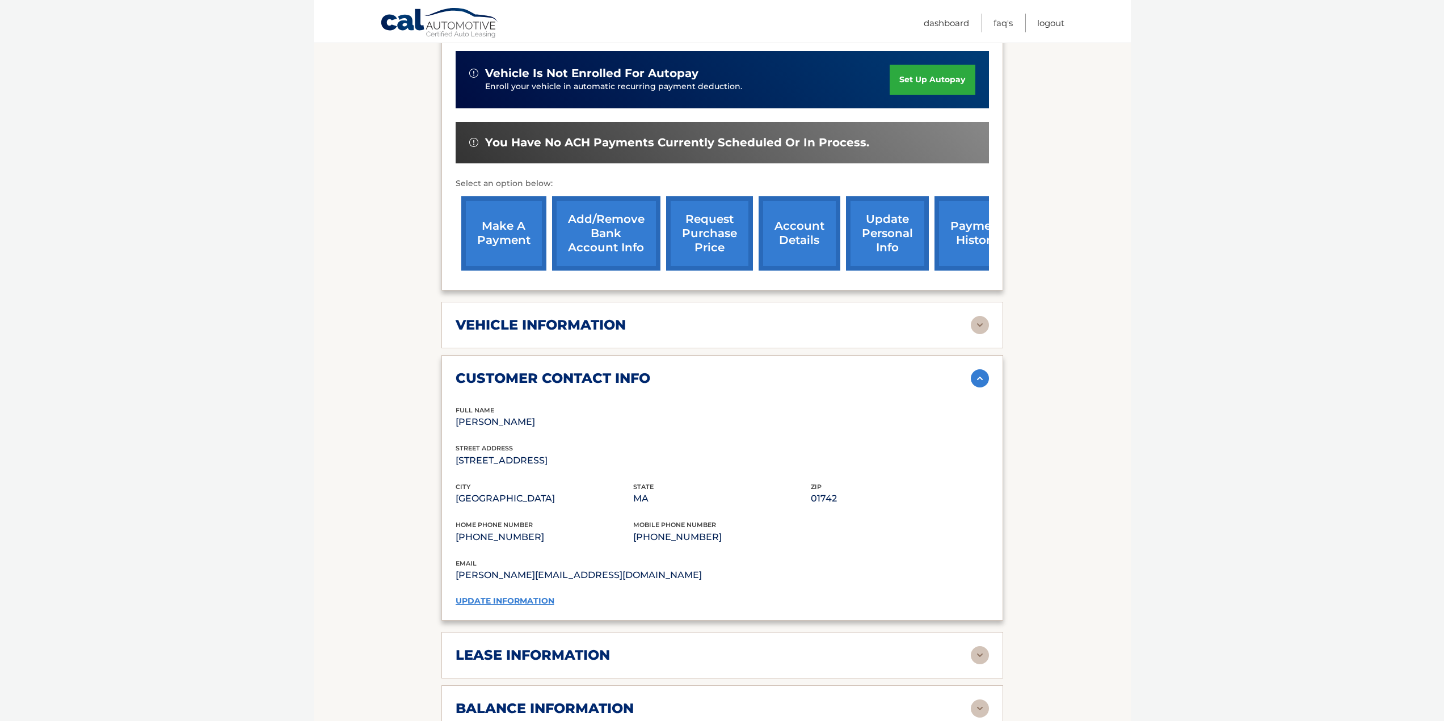
click at [980, 384] on img at bounding box center [980, 378] width 18 height 18
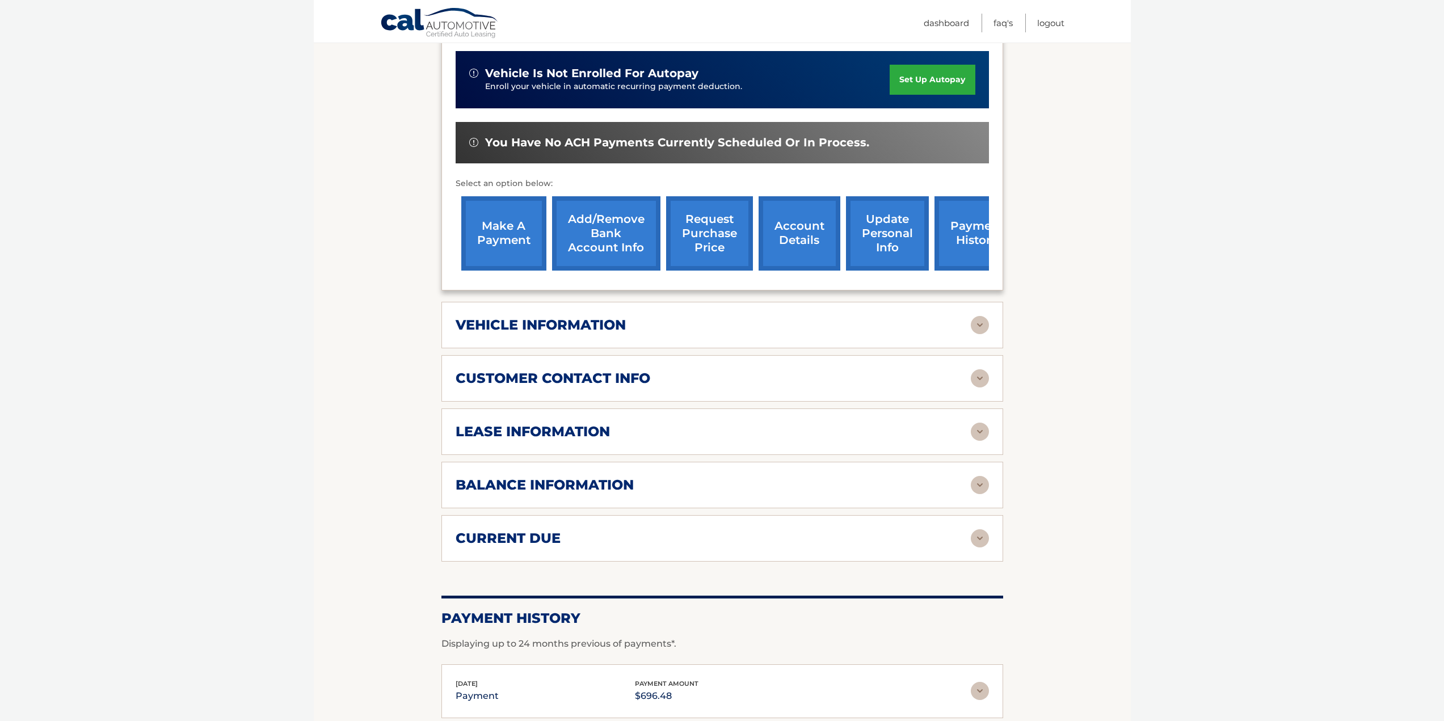
click at [971, 324] on img at bounding box center [980, 325] width 18 height 18
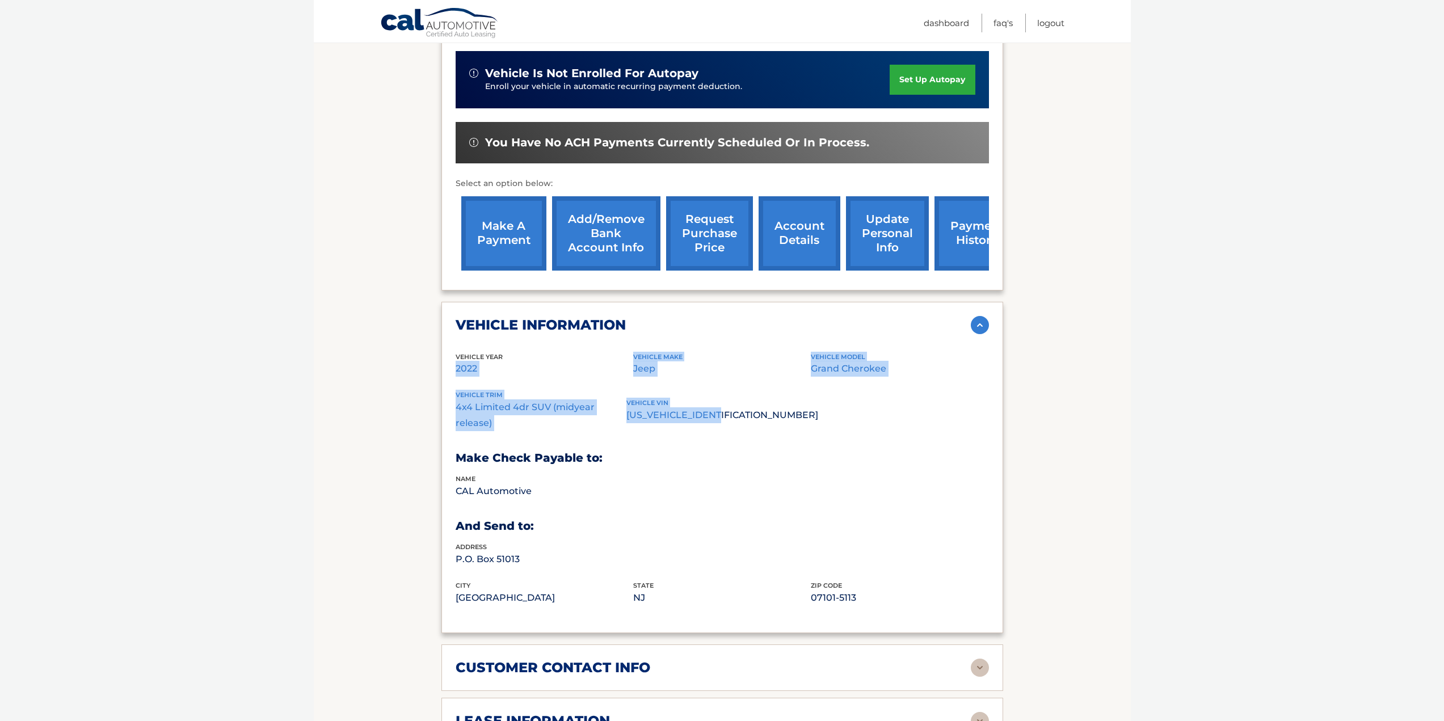
drag, startPoint x: 457, startPoint y: 368, endPoint x: 735, endPoint y: 408, distance: 280.9
click at [735, 408] on div "vehicle Year [DATE] vehicle make Jeep vehicle model Grand Cherokee vehicle trim…" at bounding box center [722, 485] width 533 height 267
copy div "2022 vehicle make Jeep vehicle model Grand Cherokee vehicle trim 4x4 Limited 4d…"
click at [1331, 245] on body "Cal Automotive Menu Dashboard FAQ's Logout ← |" at bounding box center [722, 52] width 1444 height 721
